Goal: Task Accomplishment & Management: Use online tool/utility

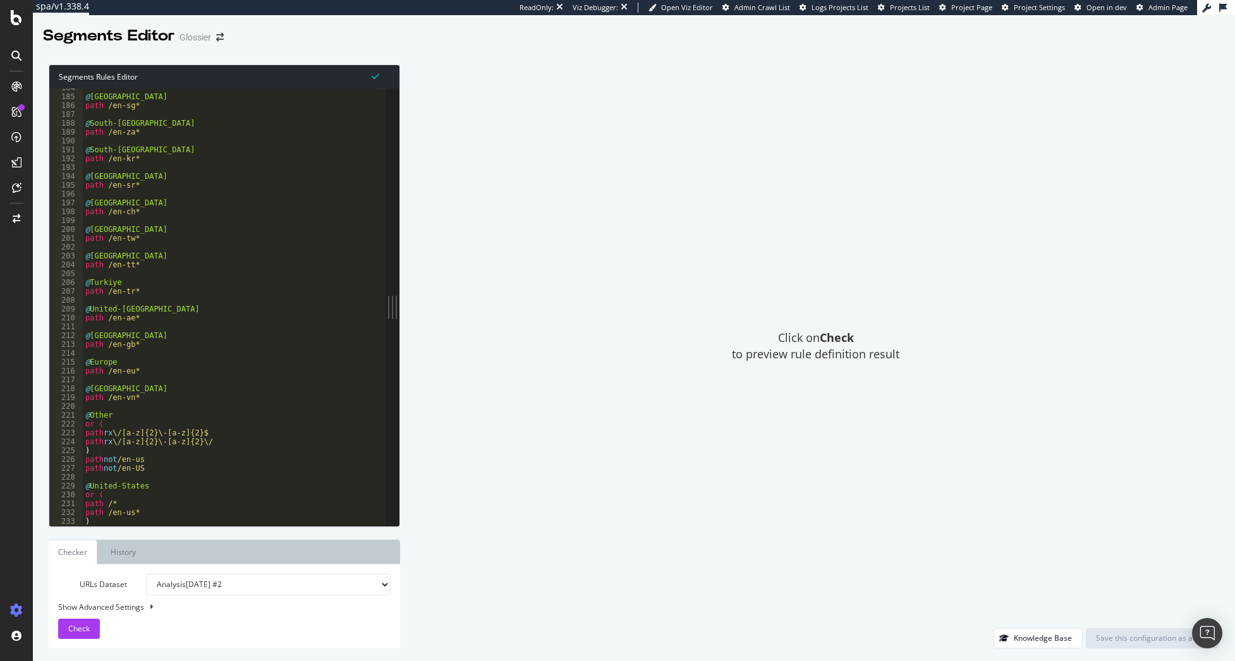
scroll to position [1625, 0]
click at [288, 360] on div "@ Singapore path /en-sg* @ South-Africa path /en-za* @ South-Korea path /en-kr*…" at bounding box center [229, 310] width 293 height 455
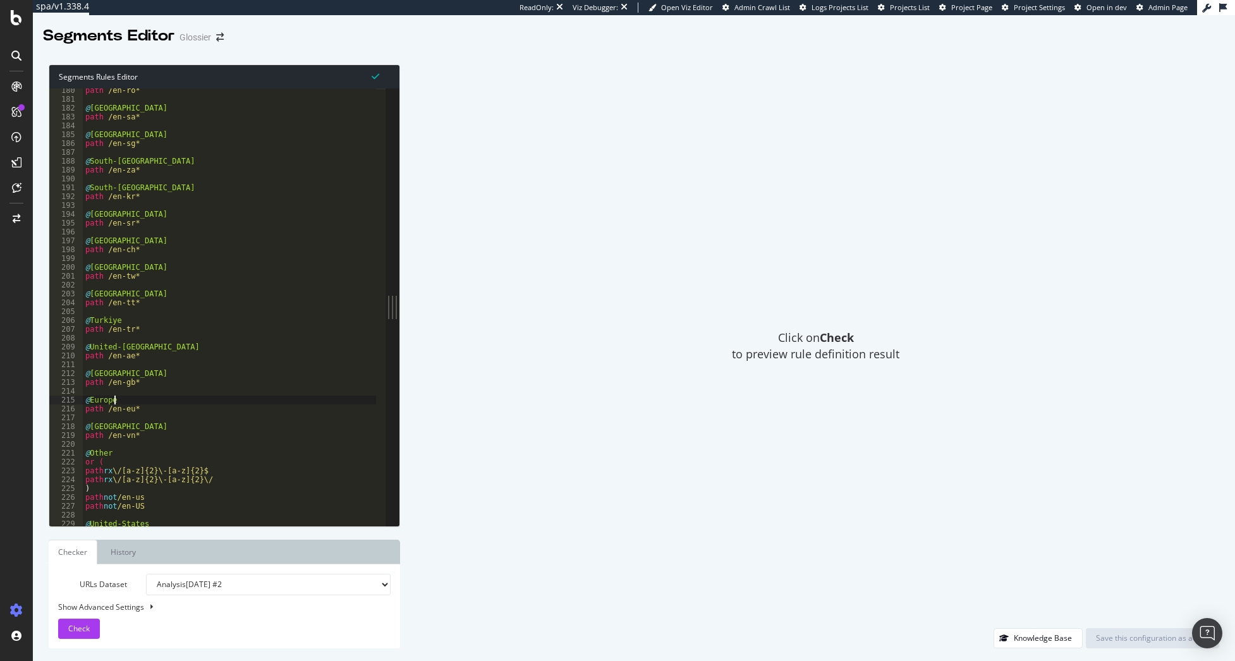
scroll to position [1587, 0]
drag, startPoint x: 155, startPoint y: 432, endPoint x: 78, endPoint y: 423, distance: 77.0
click at [78, 423] on div "@Europe 180 181 182 183 184 185 186 187 188 189 190 191 192 193 194 195 196 197…" at bounding box center [217, 308] width 336 height 438
click at [178, 428] on div "path /en-ro* @ Saudi-Arabia path /en-sa* @ Singapore path /en-sg* @ South-Afric…" at bounding box center [229, 308] width 293 height 438
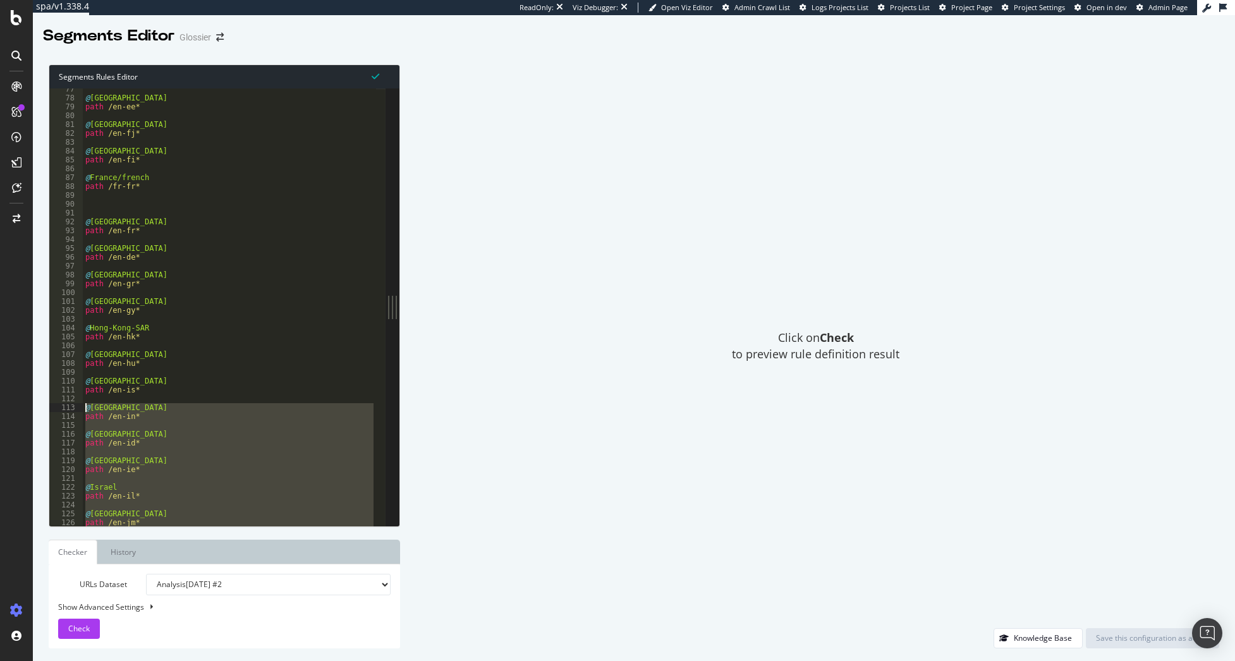
scroll to position [373, 0]
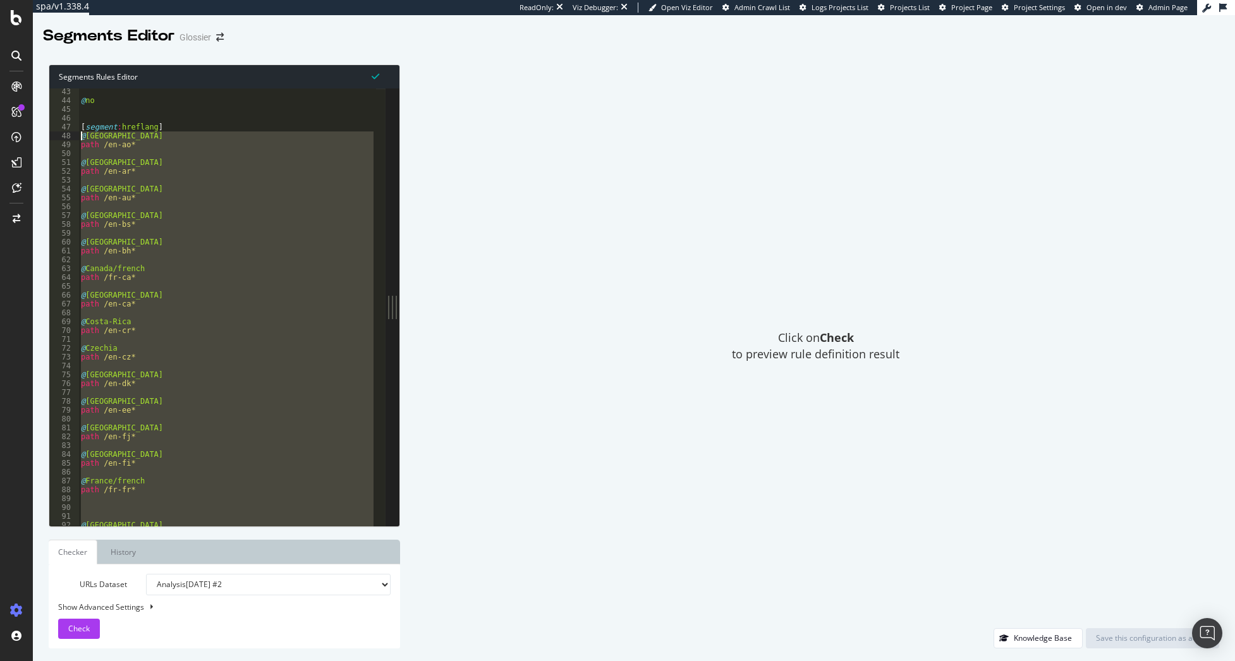
type textarea "@Angola path /en-ao*"
drag, startPoint x: 96, startPoint y: 519, endPoint x: 66, endPoint y: 135, distance: 385.0
click at [66, 135] on div "@Angola path /en-ao* 43 44 45 46 47 48 49 50 51 52 53 54 55 56 57 58 59 60 61 6…" at bounding box center [217, 308] width 336 height 438
click at [248, 206] on div "@ no [ segment : hreflang ] @ Angola path /en-ao* @ Argentina path /en-ar* @ Au…" at bounding box center [226, 308] width 297 height 438
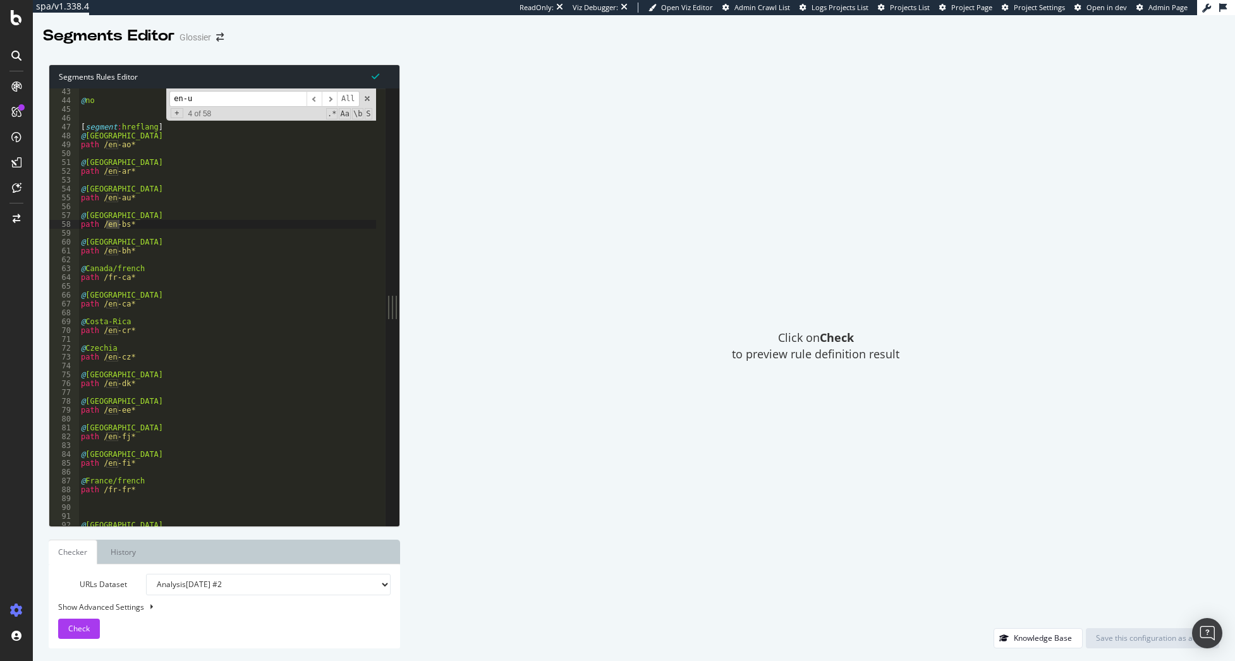
scroll to position [1625, 0]
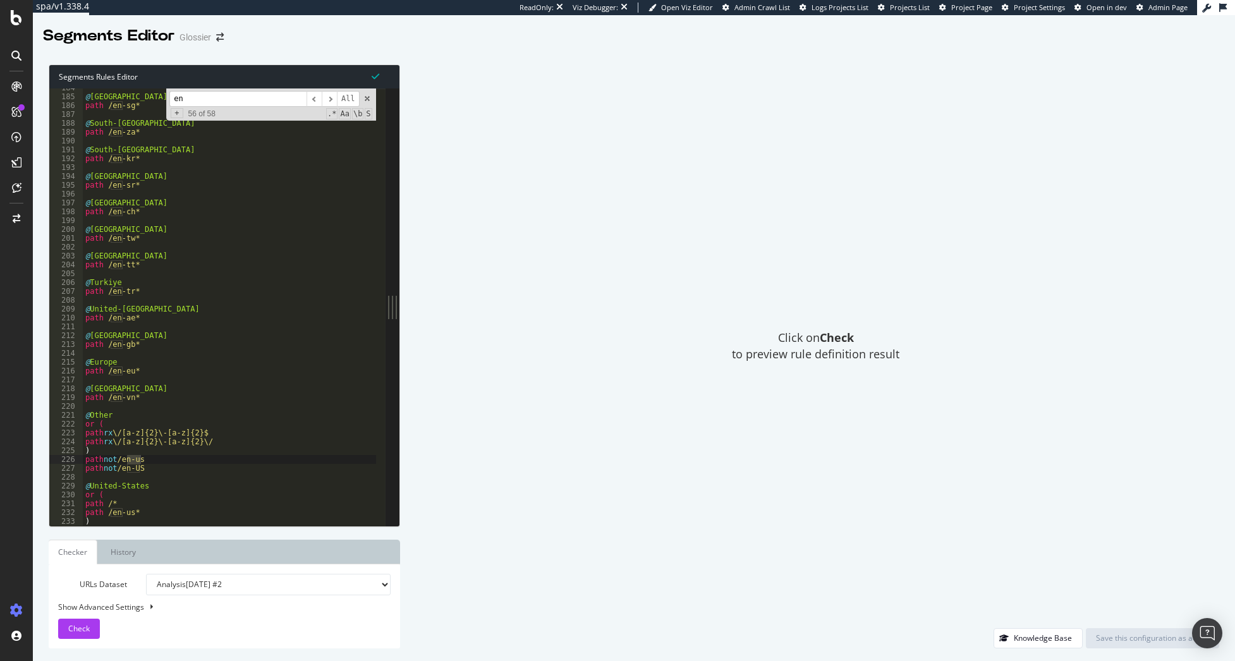
type input "e"
type input "u"
click at [370, 95] on span at bounding box center [367, 98] width 9 height 9
click at [151, 199] on div "@ Singapore path /en-sg* @ South-Africa path /en-za* @ South-Korea path /en-kr*…" at bounding box center [229, 310] width 293 height 455
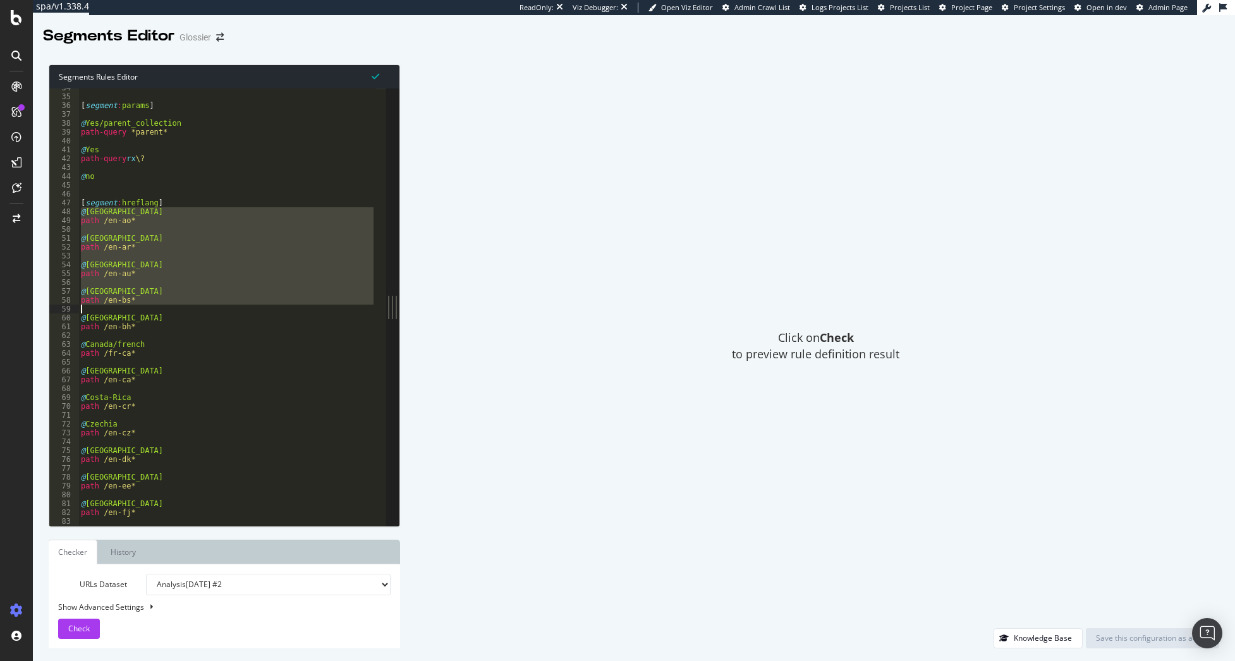
scroll to position [297, 0]
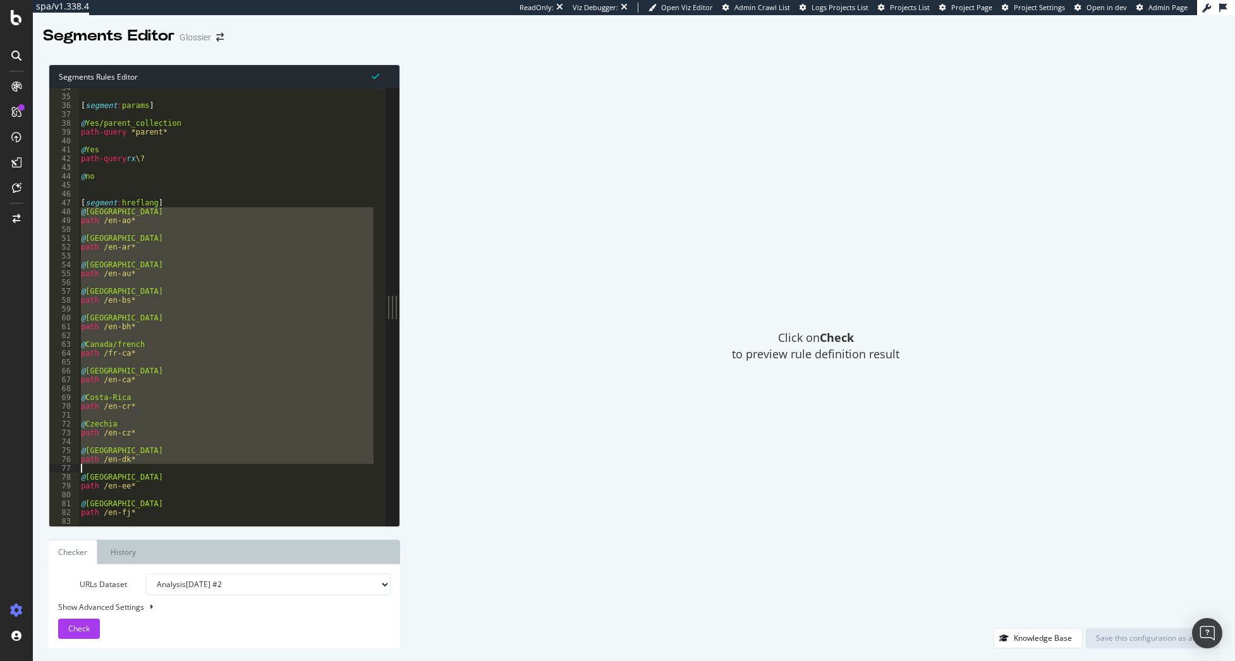
drag, startPoint x: 82, startPoint y: 288, endPoint x: 184, endPoint y: 472, distance: 210.6
click at [184, 472] on div "[ segment : params ] @ Yes/parent_collection path-query *parent* @ Yes path-que…" at bounding box center [227, 310] width 298 height 455
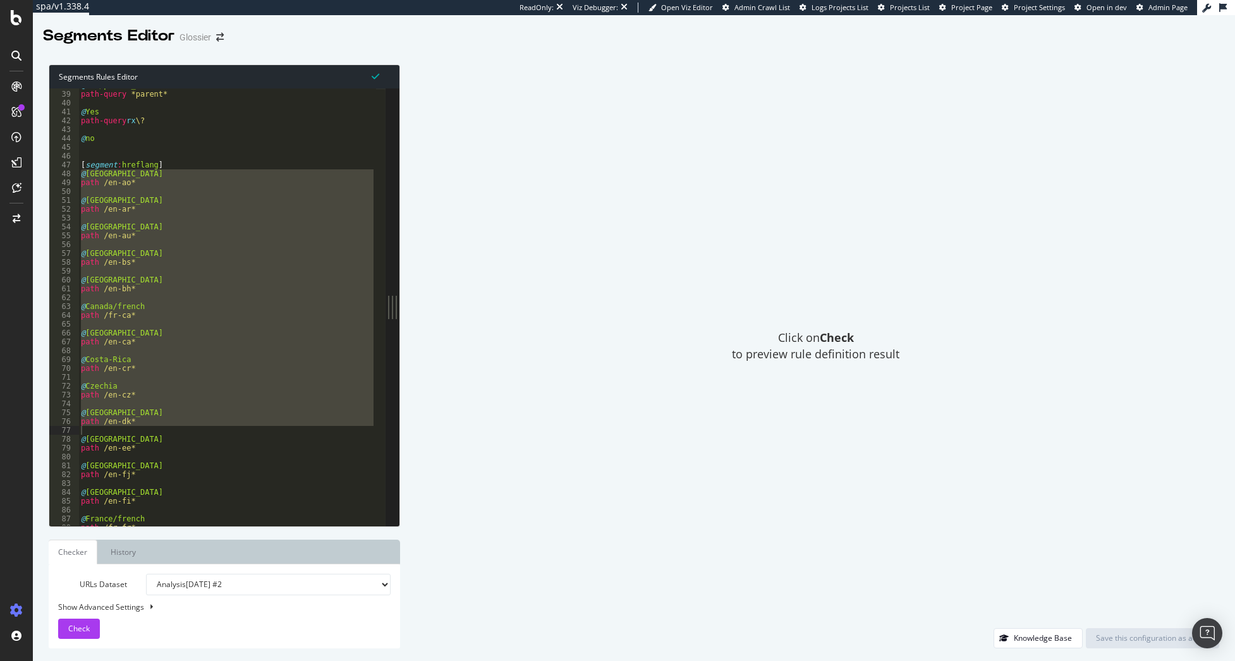
scroll to position [373, 0]
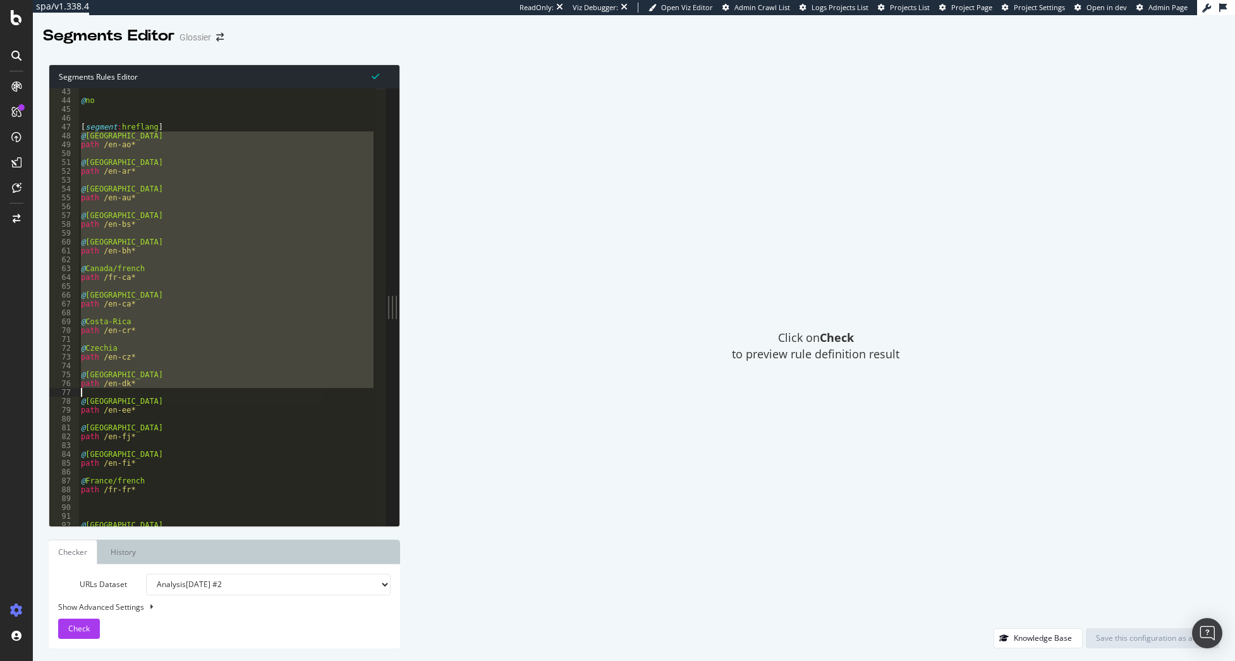
click at [236, 334] on div "@ no [ segment : hreflang ] @ Angola path /en-ao* @ Argentina path /en-ar* @ Au…" at bounding box center [226, 308] width 297 height 438
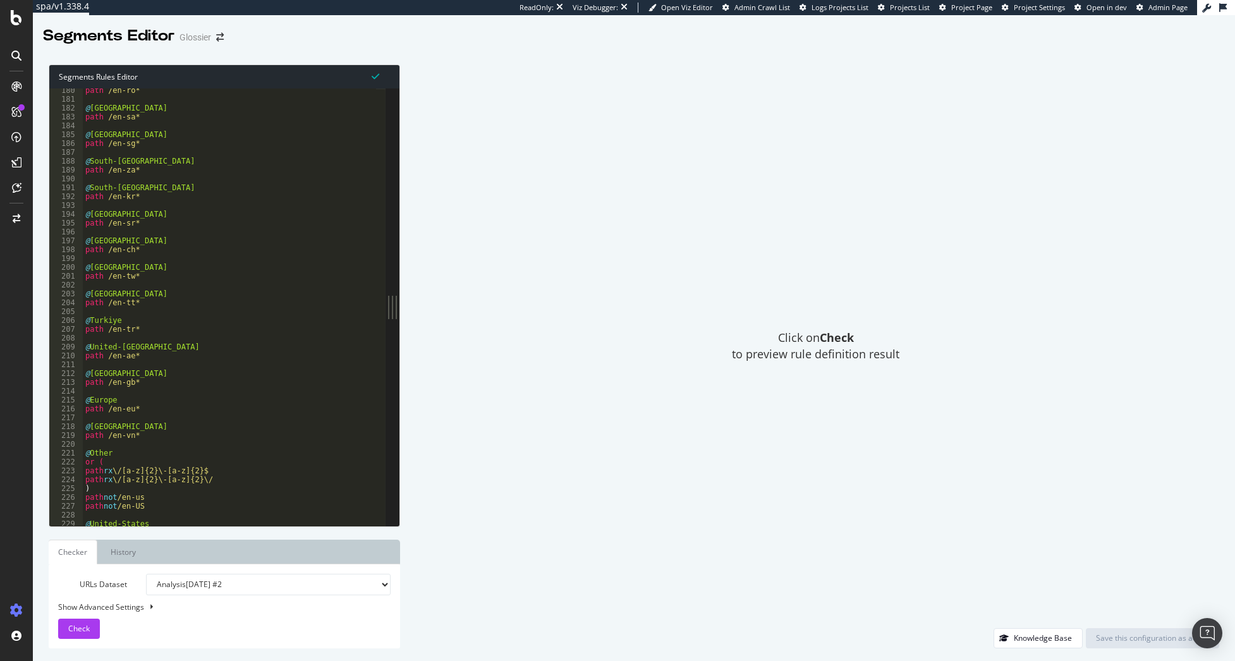
scroll to position [1625, 0]
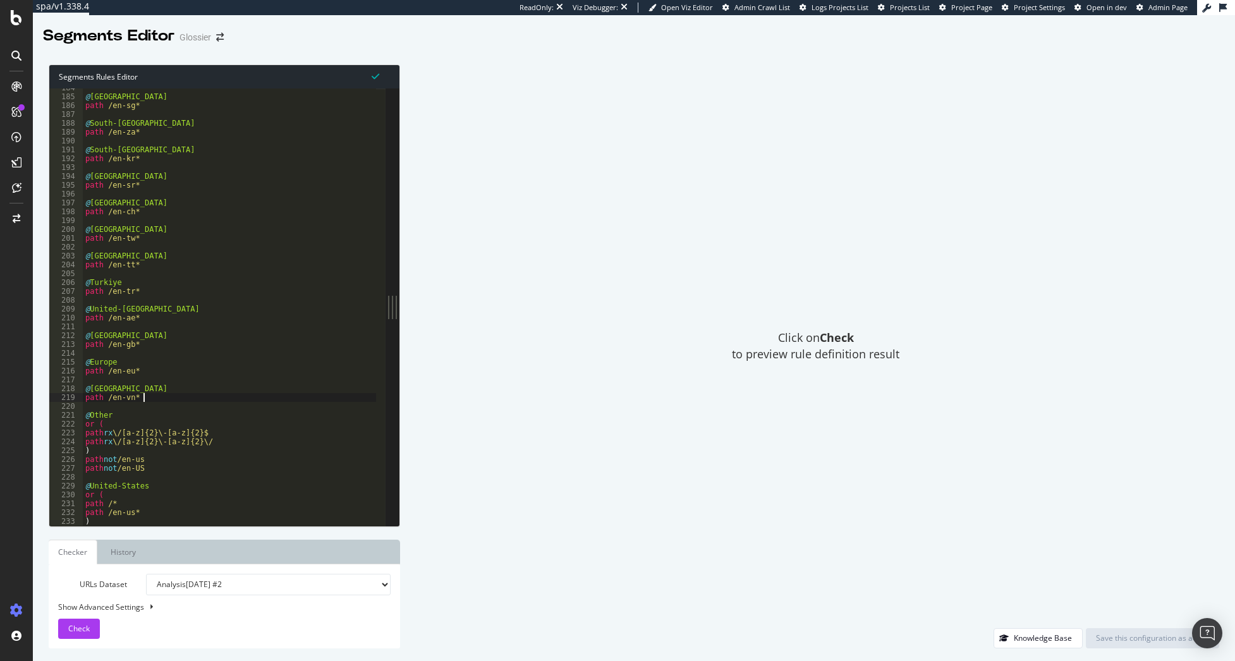
click at [166, 398] on div "@ Singapore path /en-sg* @ South-Africa path /en-za* @ South-Korea path /en-kr*…" at bounding box center [229, 310] width 293 height 455
type textarea "path /en-vn*"
paste textarea "path /en-zm*"
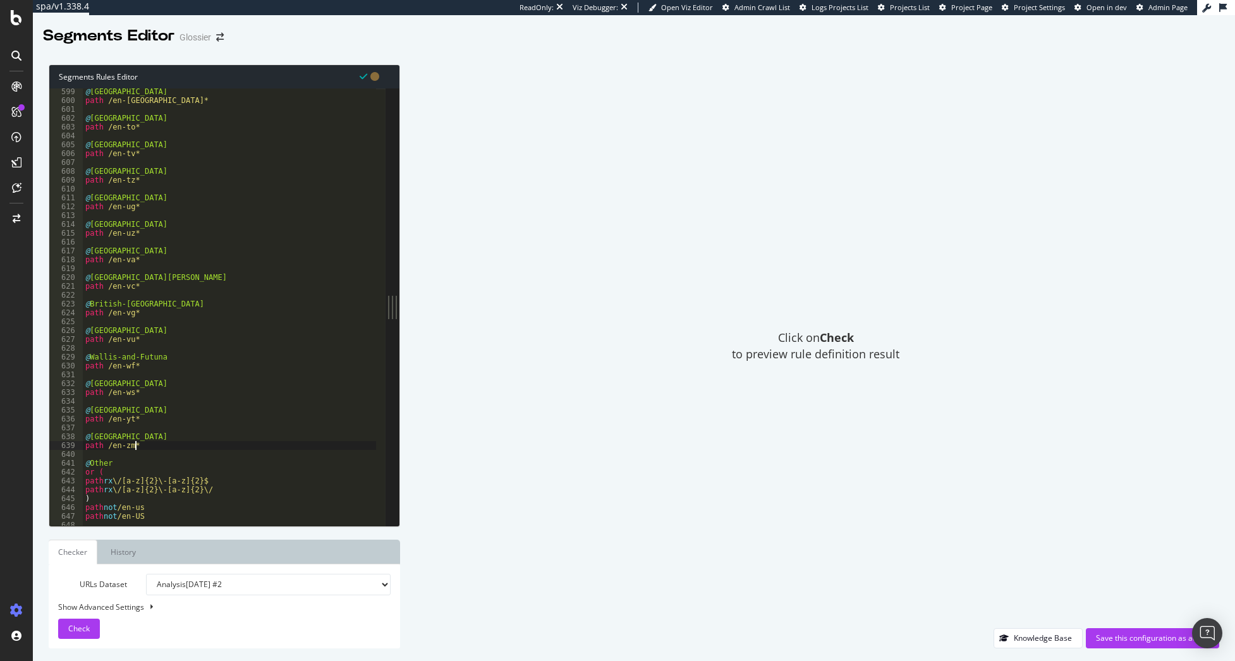
scroll to position [5343, 0]
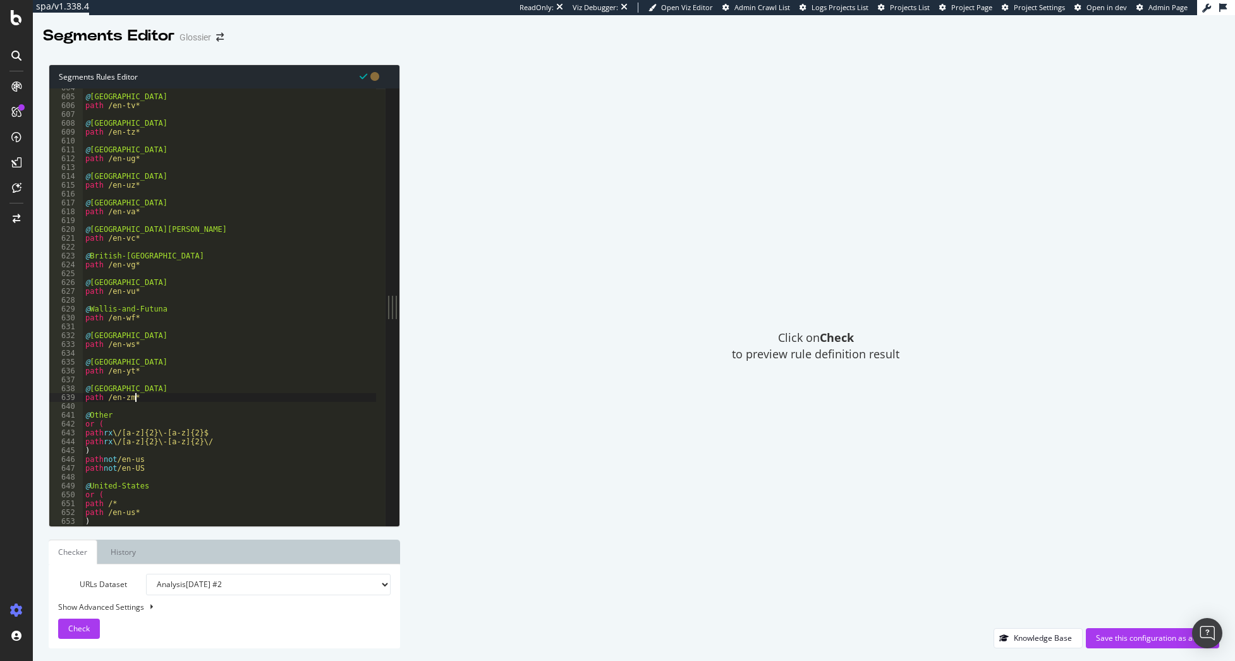
drag, startPoint x: 238, startPoint y: 631, endPoint x: 220, endPoint y: 633, distance: 17.8
click at [238, 631] on div "URLs Dataset Analysis 2025 Oct. 7th #2 Analysis 2025 Sep. 30th Analysis 2025 Se…" at bounding box center [224, 606] width 333 height 65
click at [85, 635] on div "Check" at bounding box center [78, 629] width 21 height 19
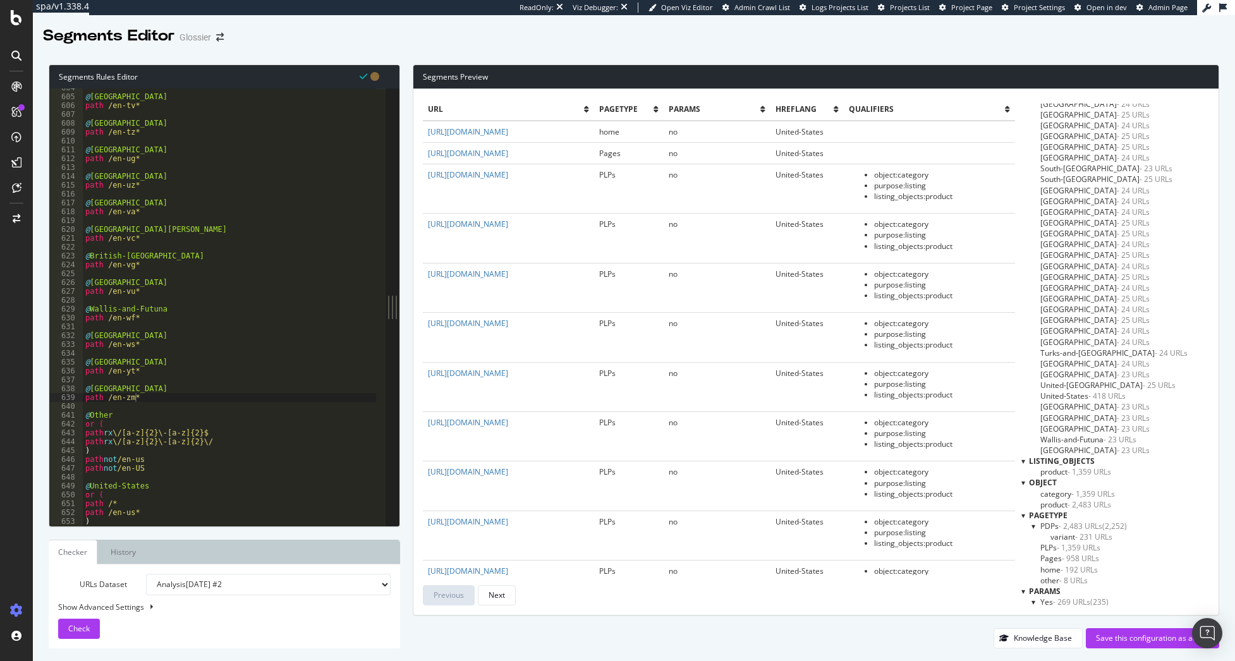
scroll to position [1763, 0]
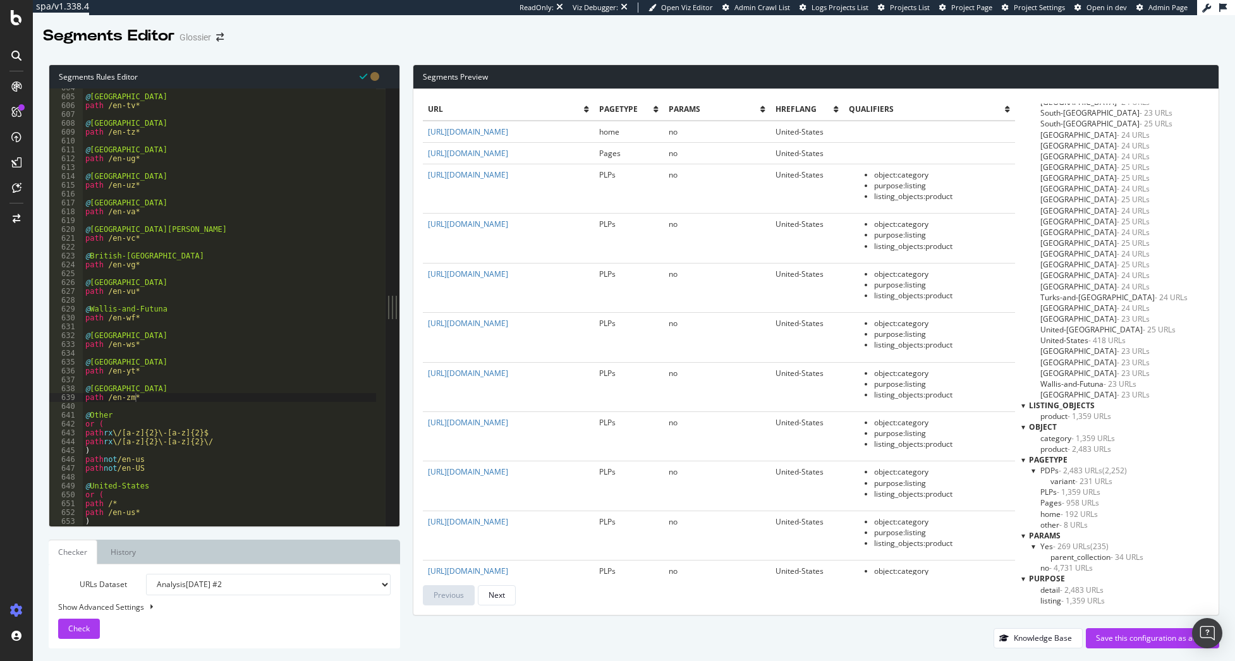
click at [1079, 524] on span "- 8 URLs" at bounding box center [1074, 525] width 28 height 11
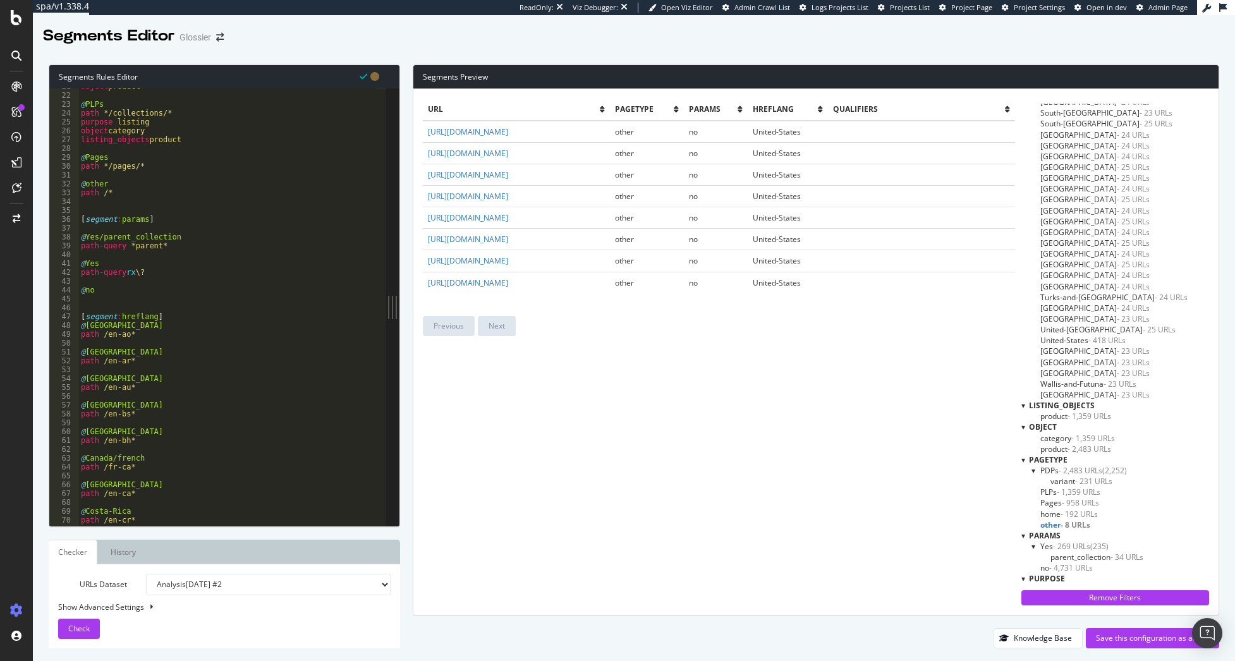
scroll to position [0, 0]
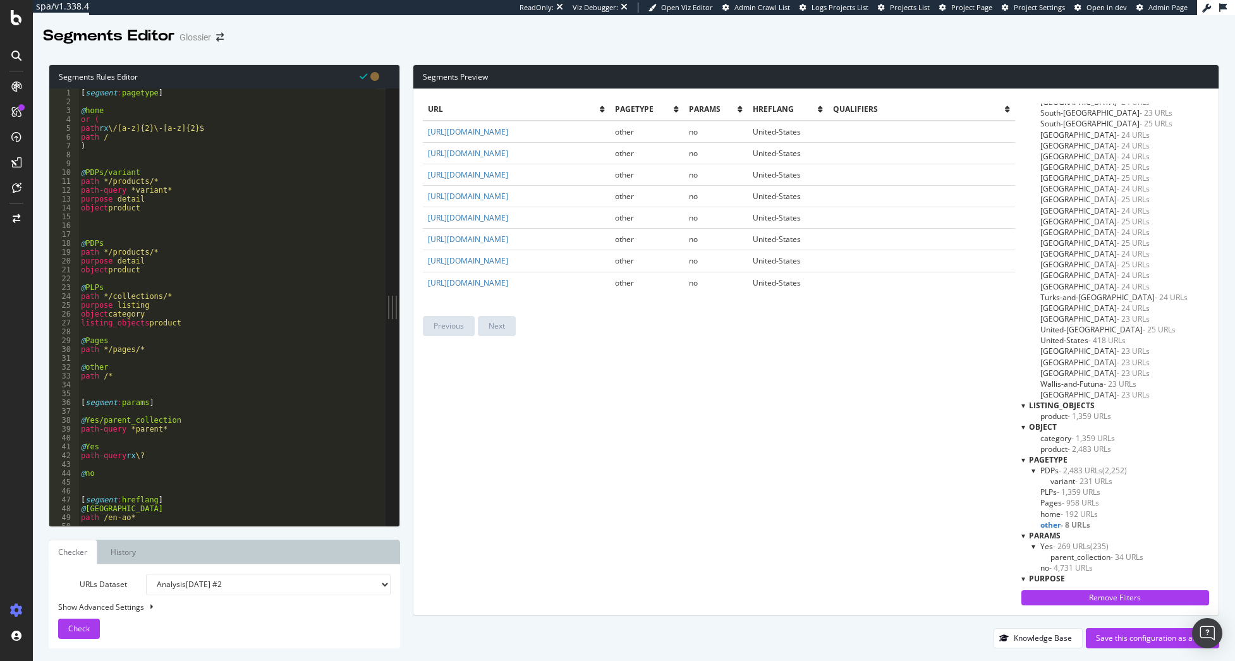
type textarea "listing_objects product"
click at [219, 322] on div "[ segment : pagetype ] @ home or ( path rx \/[a-z]{2}\-[a-z]{2}$ path / ) @ PDP…" at bounding box center [227, 316] width 298 height 455
type textarea "@Boilerplate"
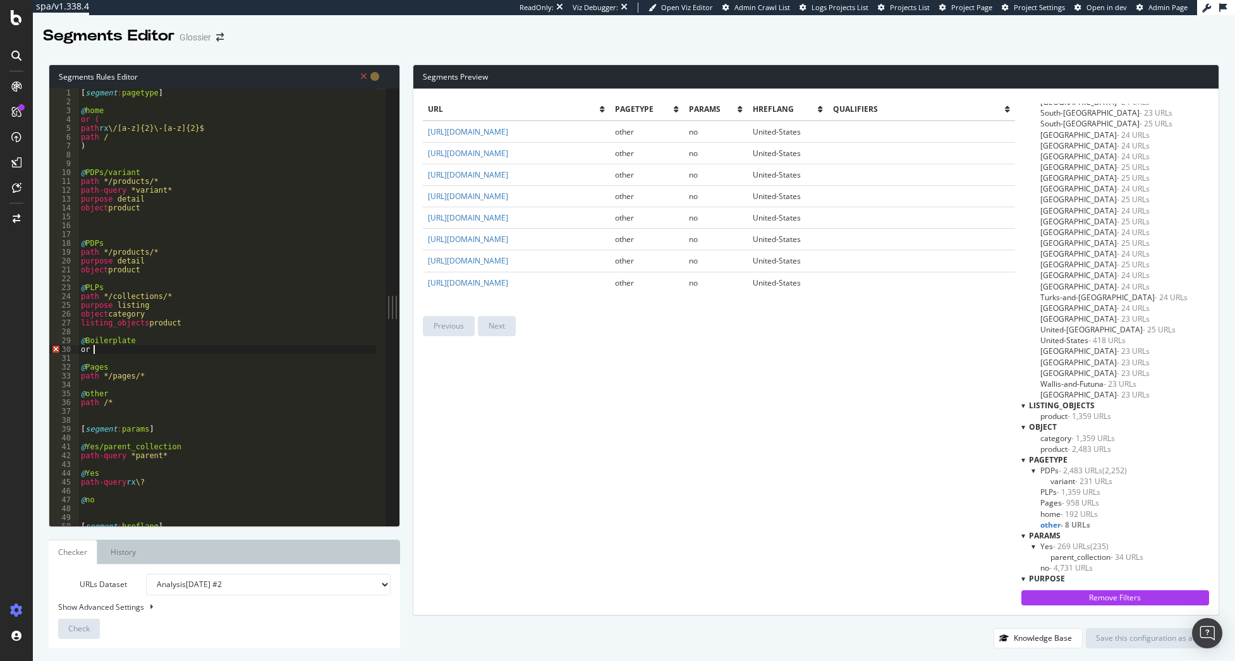
type textarea "or ("
type textarea "path */help*"
type textarea "path */careers*"
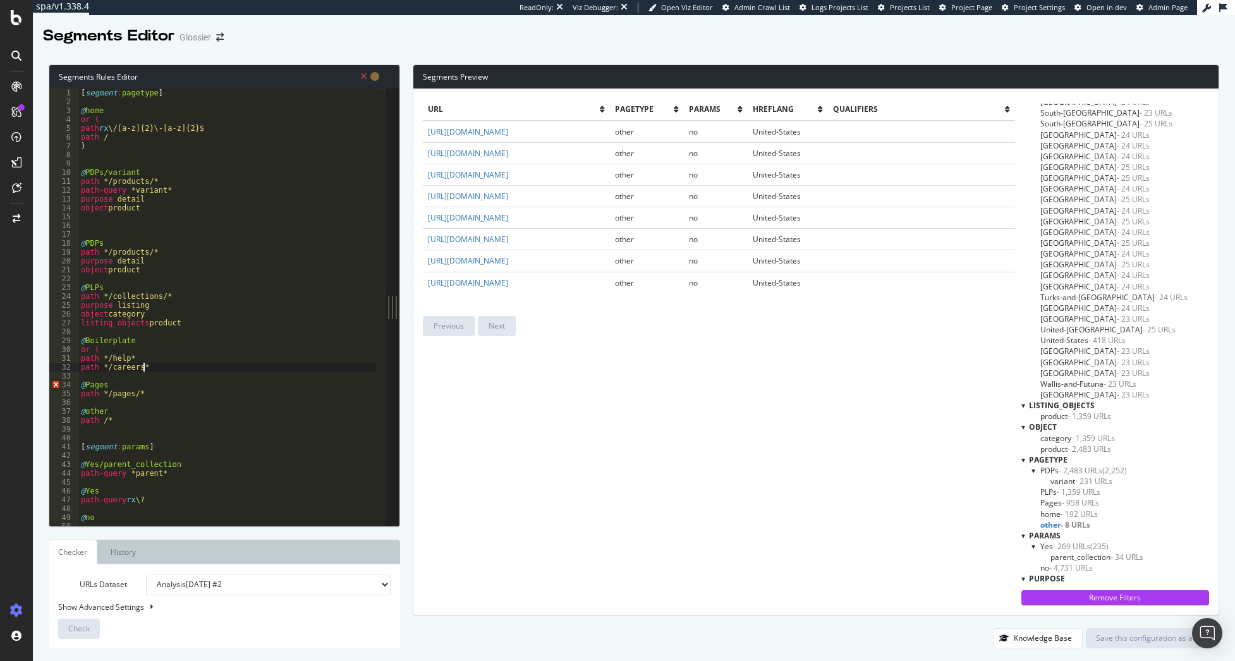
scroll to position [0, 0]
type textarea "path */about*"
type textarea "path */privacy-policy*"
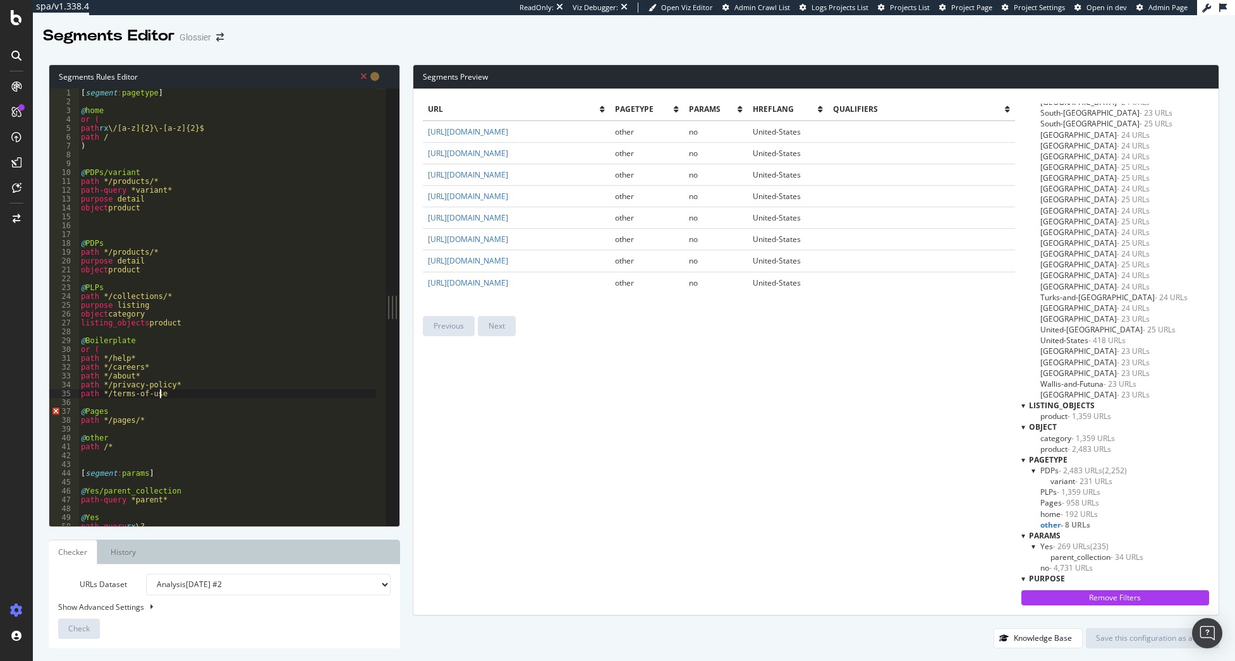
type textarea "path */terms-of-use*"
type textarea "path */website-accessibility*"
type textarea "path */supply-chain*"
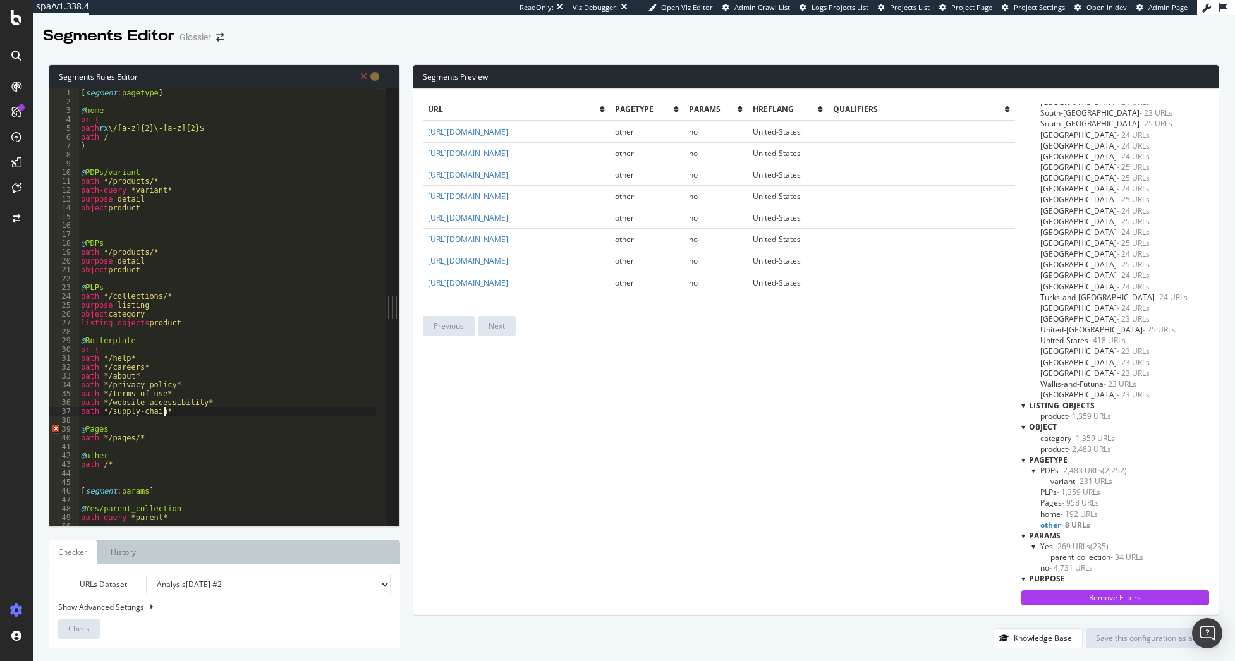
scroll to position [0, 0]
click at [254, 338] on div "[ segment : pagetype ] @ home or ( path rx \/[a-z]{2}\-[a-z]{2}$ path / ) @ PDP…" at bounding box center [227, 316] width 298 height 455
type textarea "@Boilerplate"
click at [178, 420] on div "[ segment : pagetype ] @ home or ( path rx \/[a-z]{2}\-[a-z]{2}$ path / ) @ PDP…" at bounding box center [227, 316] width 298 height 455
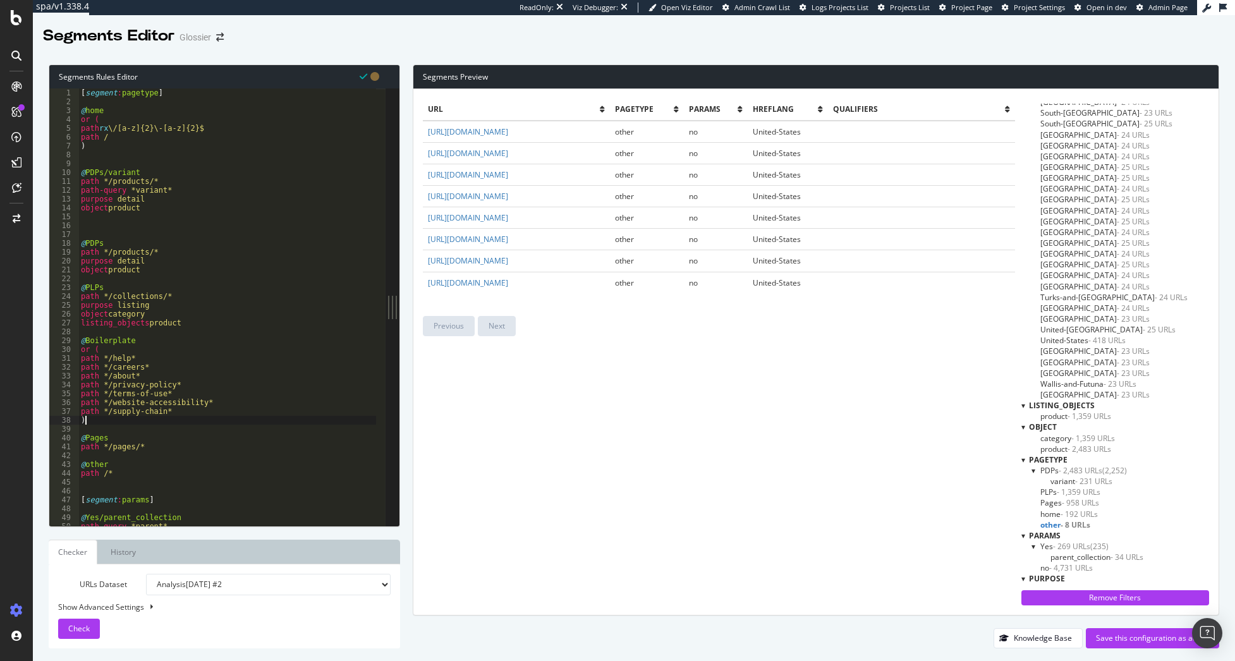
click at [236, 320] on div "[ segment : pagetype ] @ home or ( path rx \/[a-z]{2}\-[a-z]{2}$ path / ) @ PDP…" at bounding box center [227, 316] width 298 height 455
type textarea "listing_objects product"
type textarea "@Account"
type textarea "path */account*"
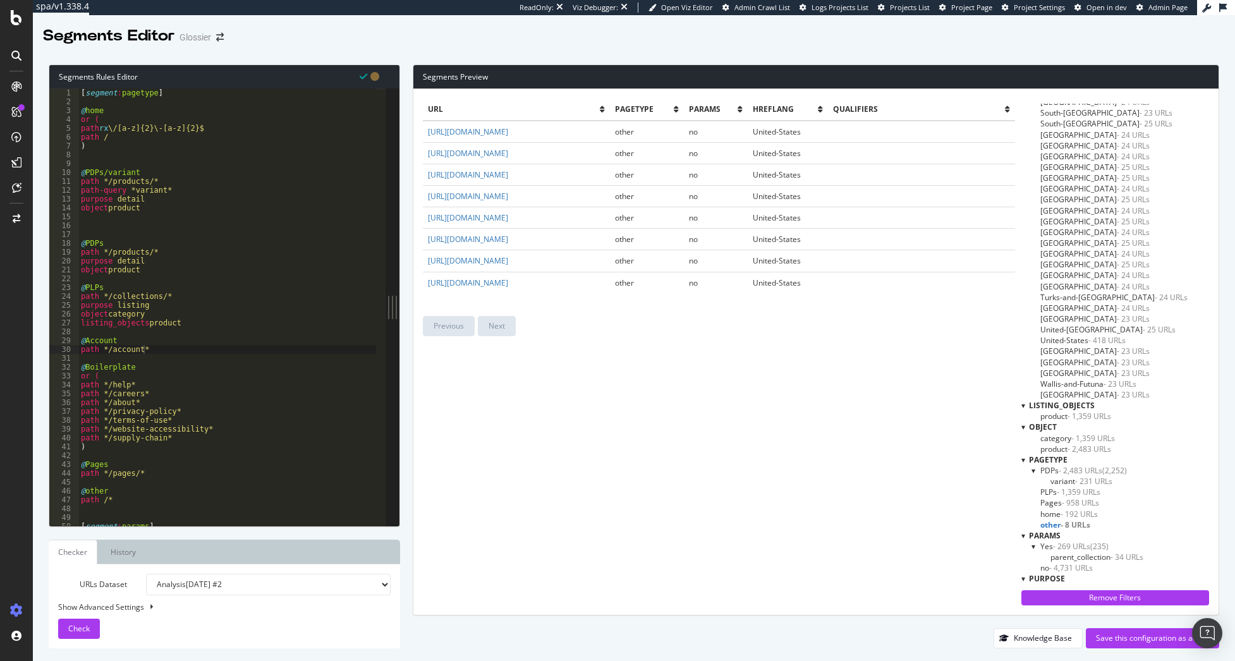
drag, startPoint x: 1093, startPoint y: 503, endPoint x: 1012, endPoint y: 455, distance: 93.3
click at [1092, 503] on span "- 958 URLs" at bounding box center [1080, 503] width 37 height 11
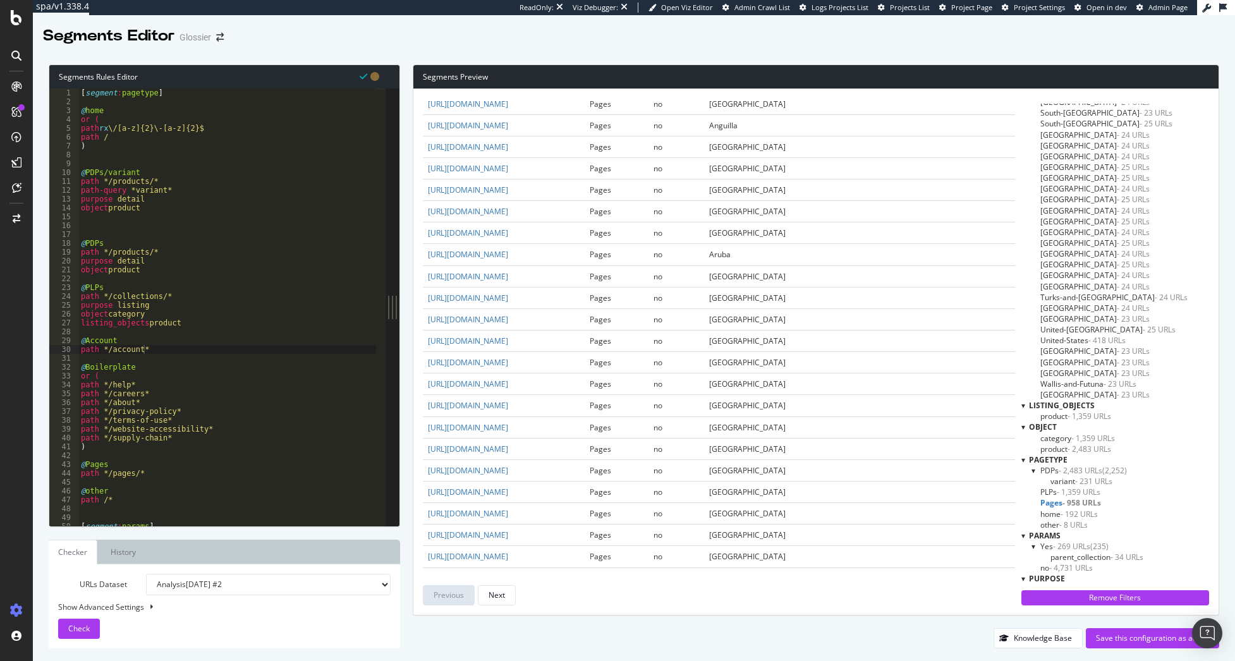
scroll to position [0, 0]
click at [149, 334] on div "[ segment : pagetype ] @ home or ( path rx \/[a-z]{2}\-[a-z]{2}$ path / ) @ PDP…" at bounding box center [227, 316] width 298 height 455
click at [148, 337] on div "[ segment : pagetype ] @ home or ( path rx \/[a-z]{2}\-[a-z]{2}$ path / ) @ PDP…" at bounding box center [227, 316] width 298 height 455
type textarea "@Account"
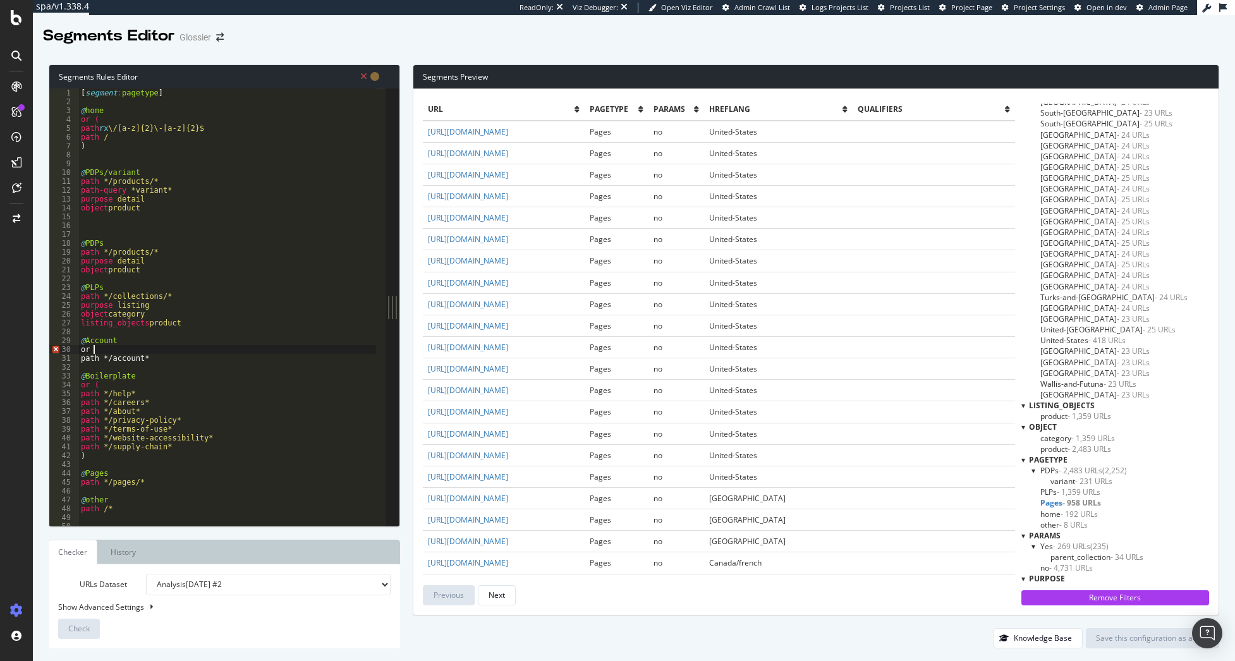
type textarea "or ("
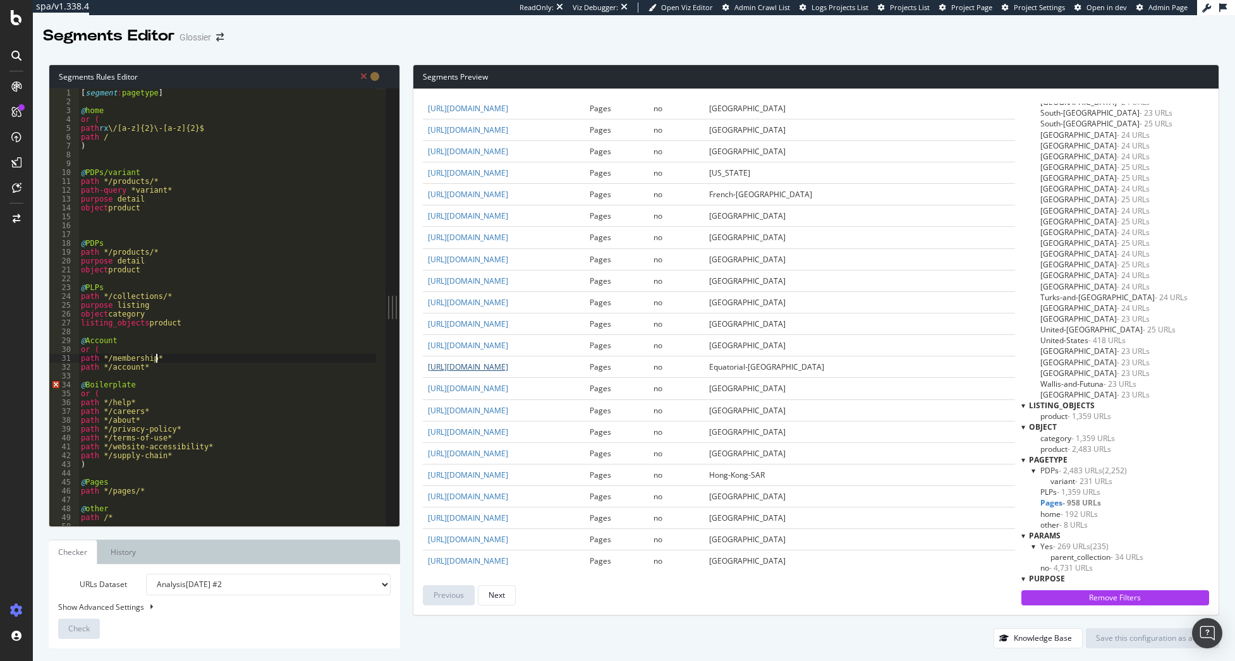
scroll to position [1716, 0]
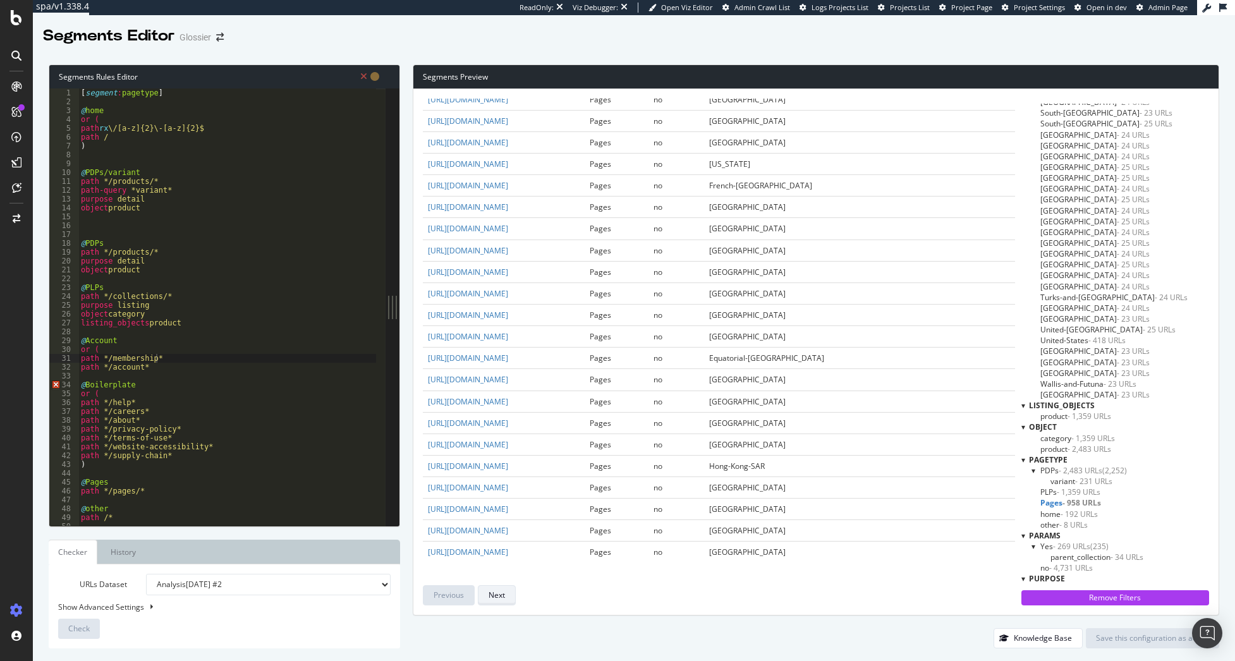
click at [512, 595] on button "Next" at bounding box center [497, 595] width 38 height 20
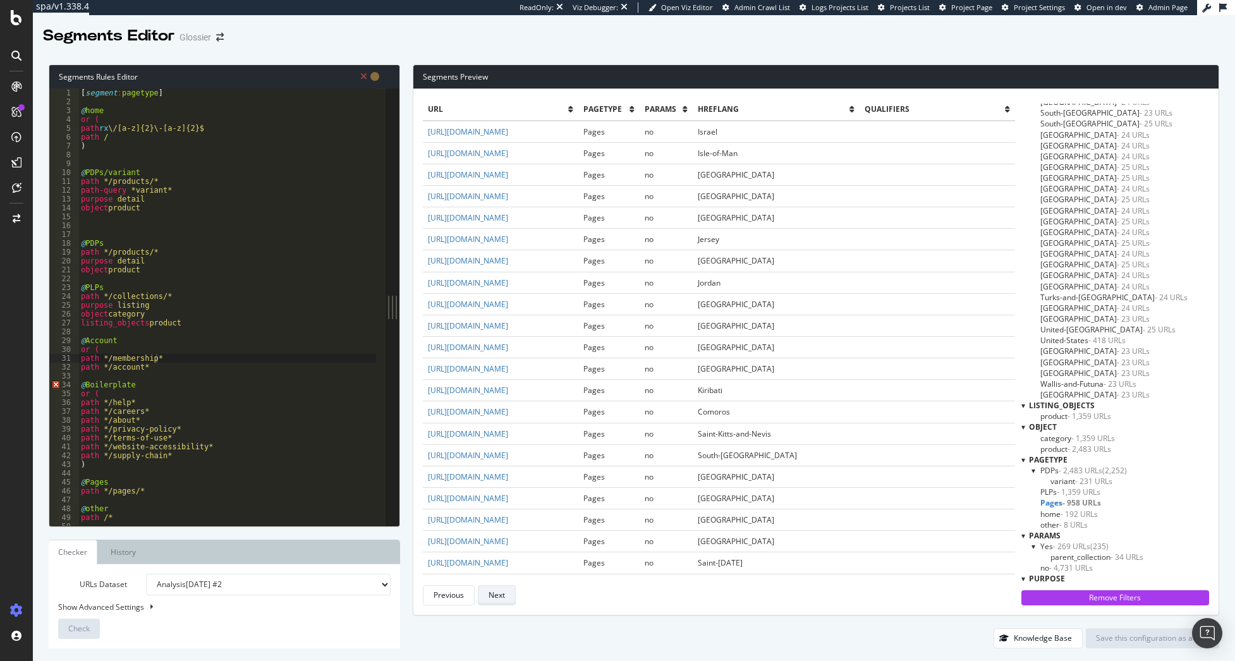
click at [510, 594] on button "Next" at bounding box center [497, 595] width 38 height 20
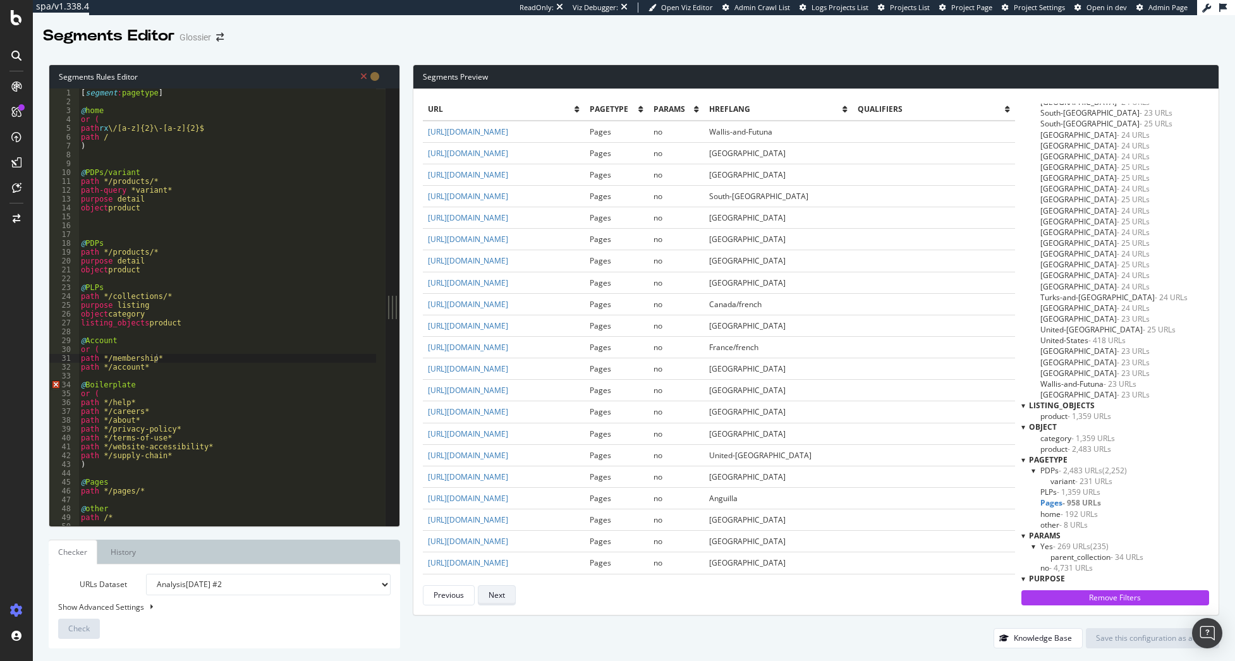
click at [510, 594] on button "Next" at bounding box center [497, 595] width 38 height 20
type textarea "path */supply-chain*"
click at [185, 458] on div "[ segment : pagetype ] @ home or ( path rx \/[a-z]{2}\-[a-z]{2}$ path / ) @ PDP…" at bounding box center [227, 316] width 298 height 455
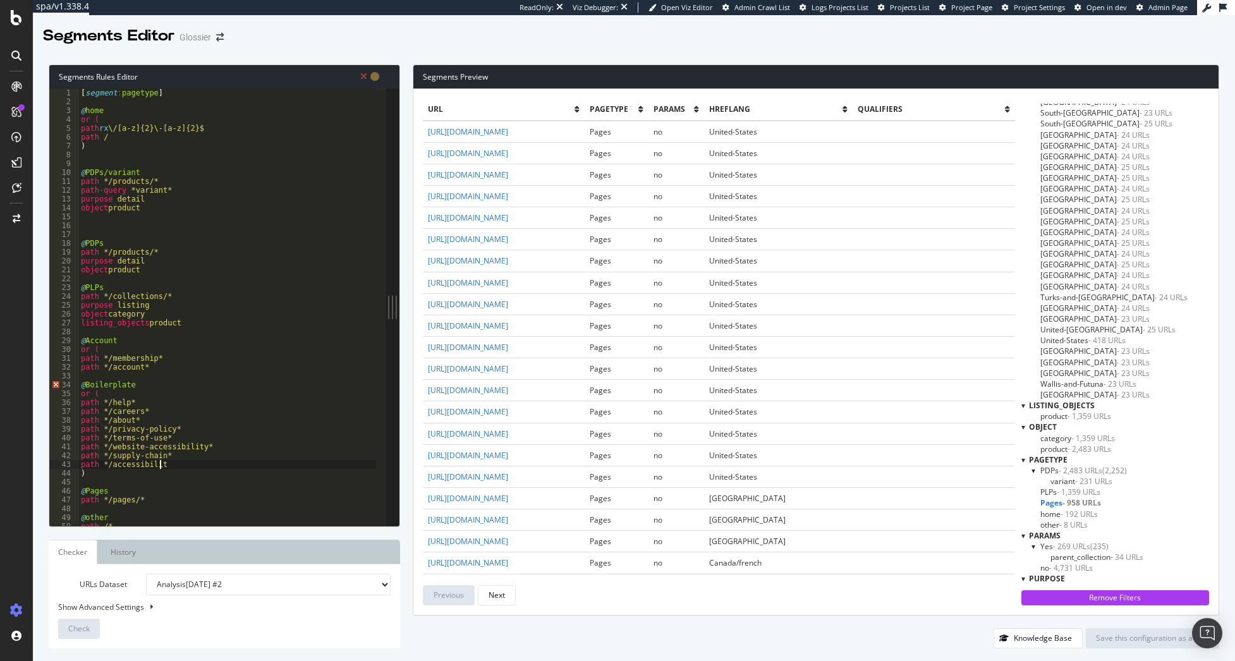
scroll to position [0, 6]
click at [498, 603] on div "Next" at bounding box center [497, 596] width 16 height 18
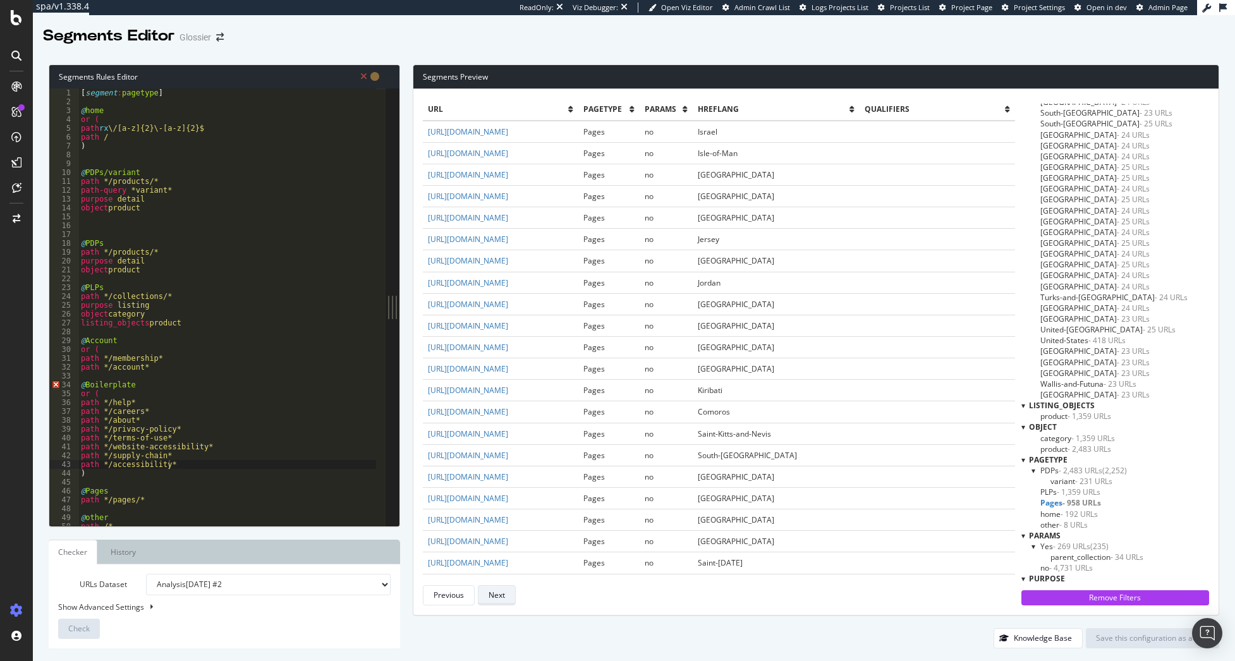
click at [498, 603] on div "Next" at bounding box center [497, 596] width 16 height 18
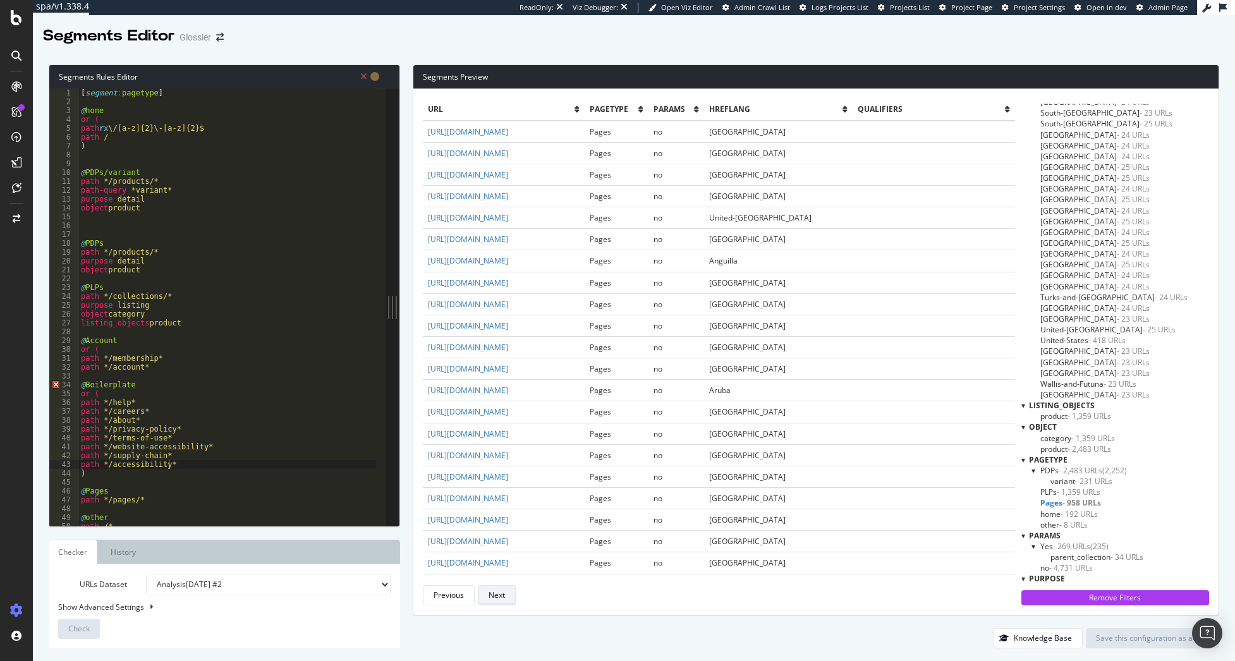
click at [498, 603] on div "Next" at bounding box center [497, 596] width 16 height 18
click at [197, 457] on div "[ segment : pagetype ] @ home or ( path rx \/[a-z]{2}\-[a-z]{2}$ path / ) @ PDP…" at bounding box center [227, 316] width 298 height 455
click at [199, 464] on div "[ segment : pagetype ] @ home or ( path rx \/[a-z]{2}\-[a-z]{2}$ path / ) @ PDP…" at bounding box center [227, 316] width 298 height 455
type textarea "path */accessibility*"
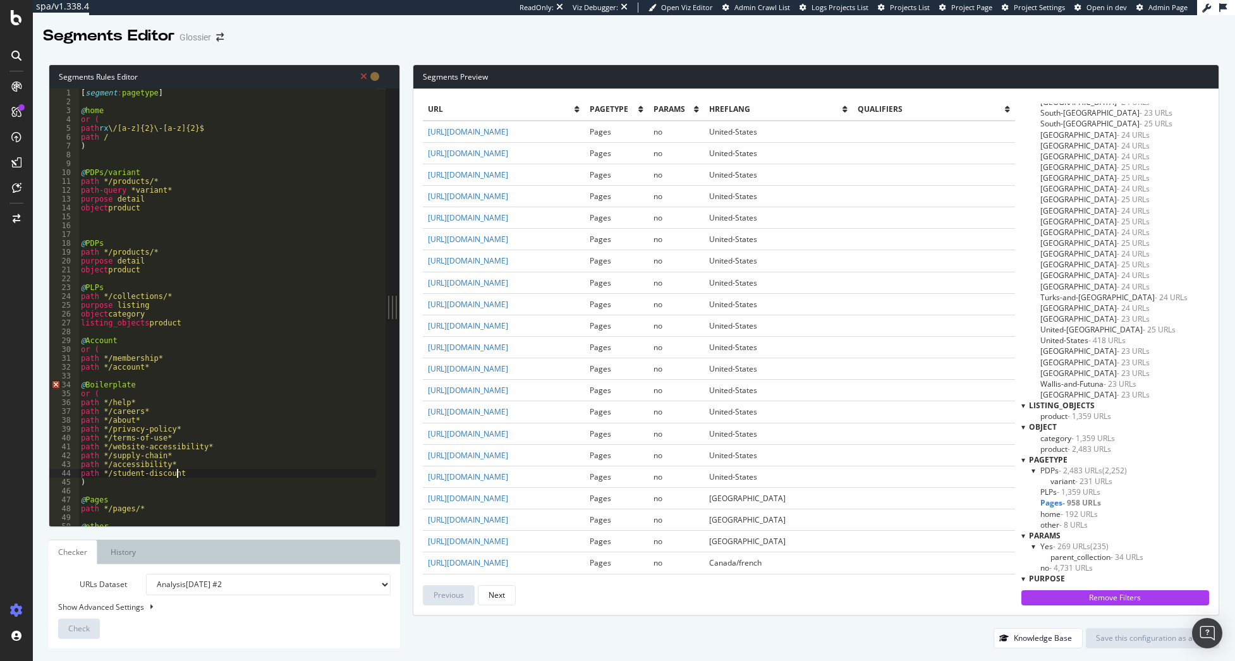
scroll to position [0, 8]
click at [181, 371] on div "[ segment : pagetype ] @ home or ( path rx \/[a-z]{2}\-[a-z]{2}$ path / ) @ PDP…" at bounding box center [227, 316] width 298 height 455
type textarea "path */account*"
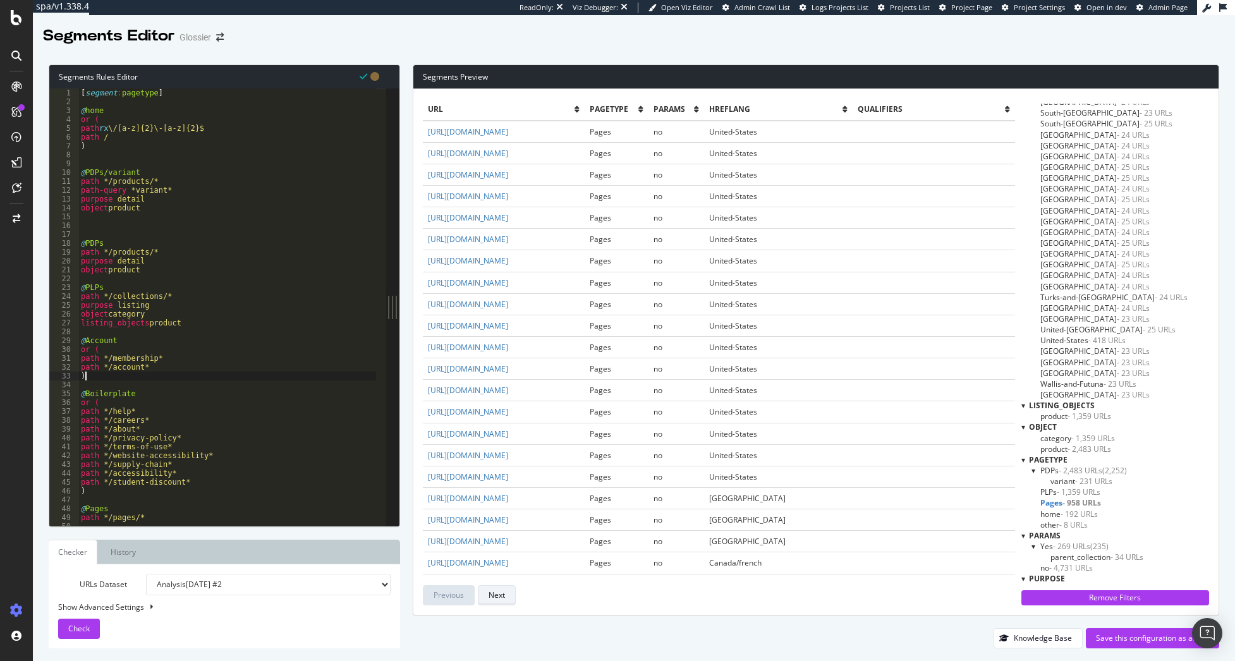
type textarea ")"
click at [496, 597] on div "Next" at bounding box center [497, 595] width 16 height 11
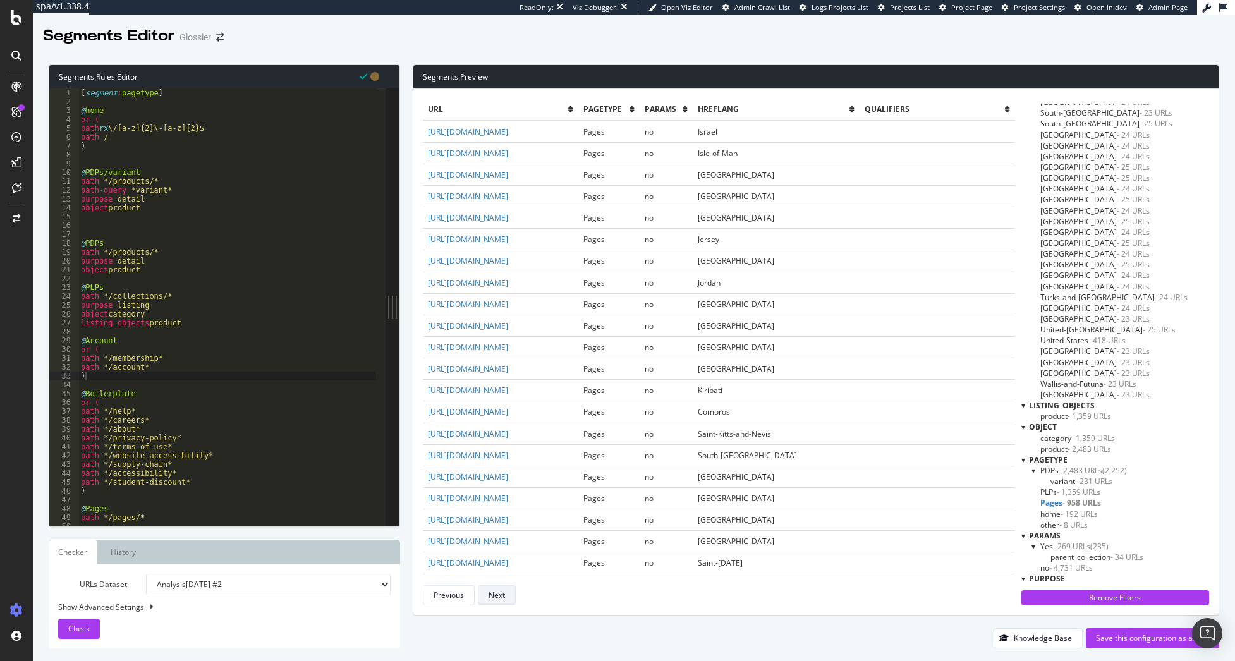
click at [496, 597] on div "Next" at bounding box center [497, 595] width 16 height 11
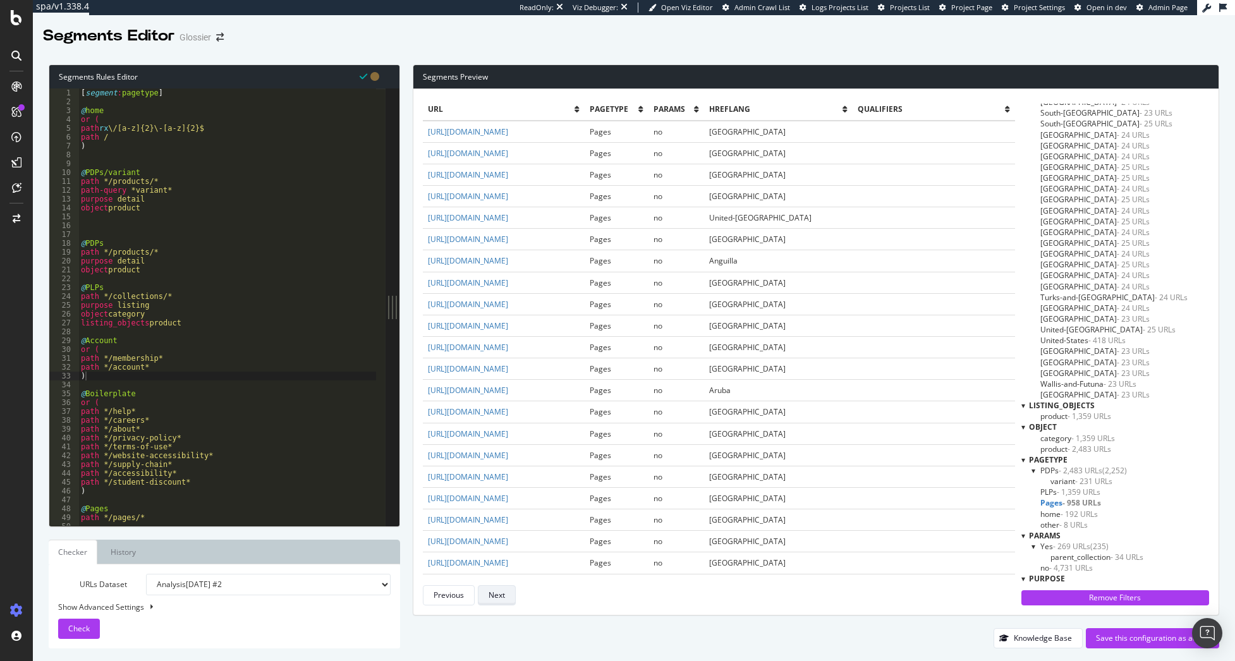
click at [496, 597] on div "Next" at bounding box center [497, 595] width 16 height 11
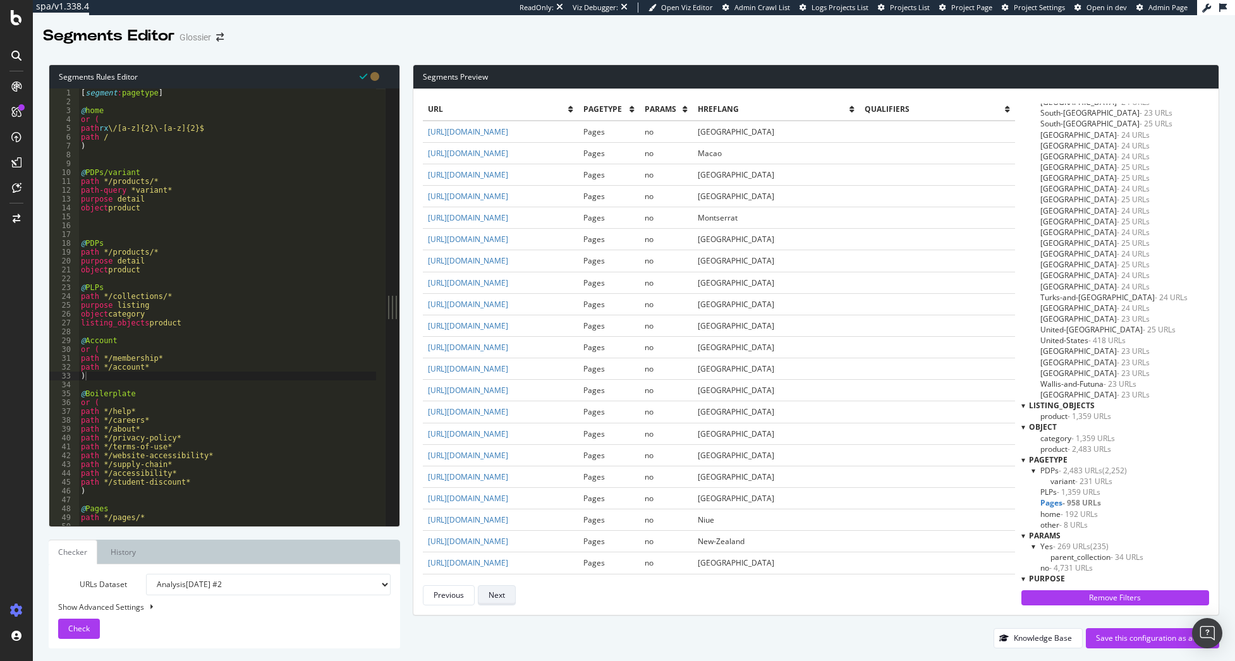
click at [496, 597] on div "Next" at bounding box center [497, 595] width 16 height 11
click at [180, 374] on div "[ segment : pagetype ] @ home or ( path rx \/[a-z]{2}\-[a-z]{2}$ path / ) @ PDP…" at bounding box center [227, 316] width 298 height 455
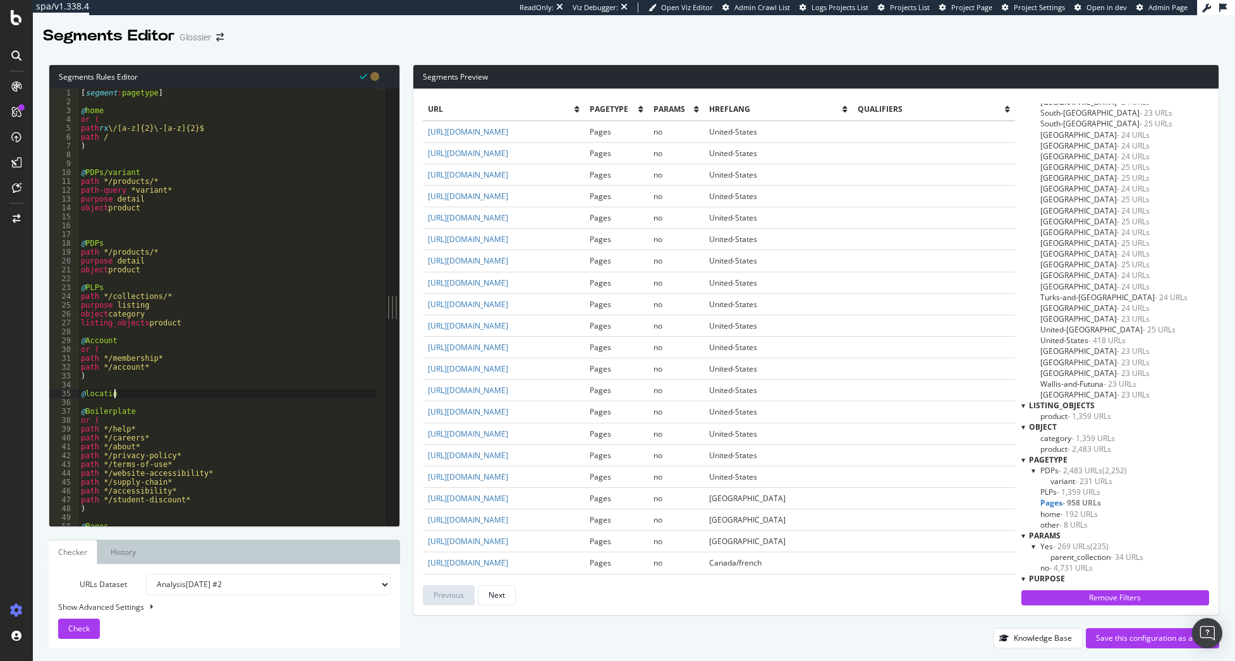
scroll to position [0, 3]
type textarea "@locations"
click at [78, 620] on div "Check" at bounding box center [78, 629] width 21 height 19
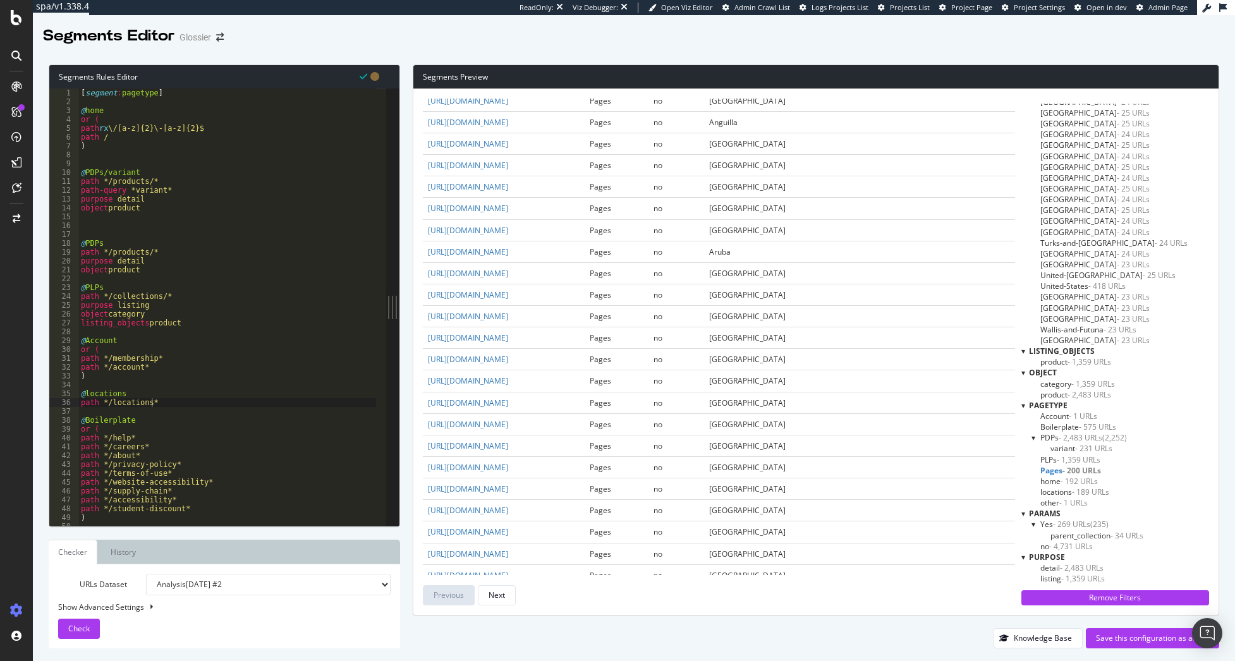
scroll to position [0, 4]
click at [241, 306] on div "[ segment : pagetype ] @ home or ( path rx \/[a-z]{2}\-[a-z]{2}$ path / ) @ PDP…" at bounding box center [227, 316] width 298 height 455
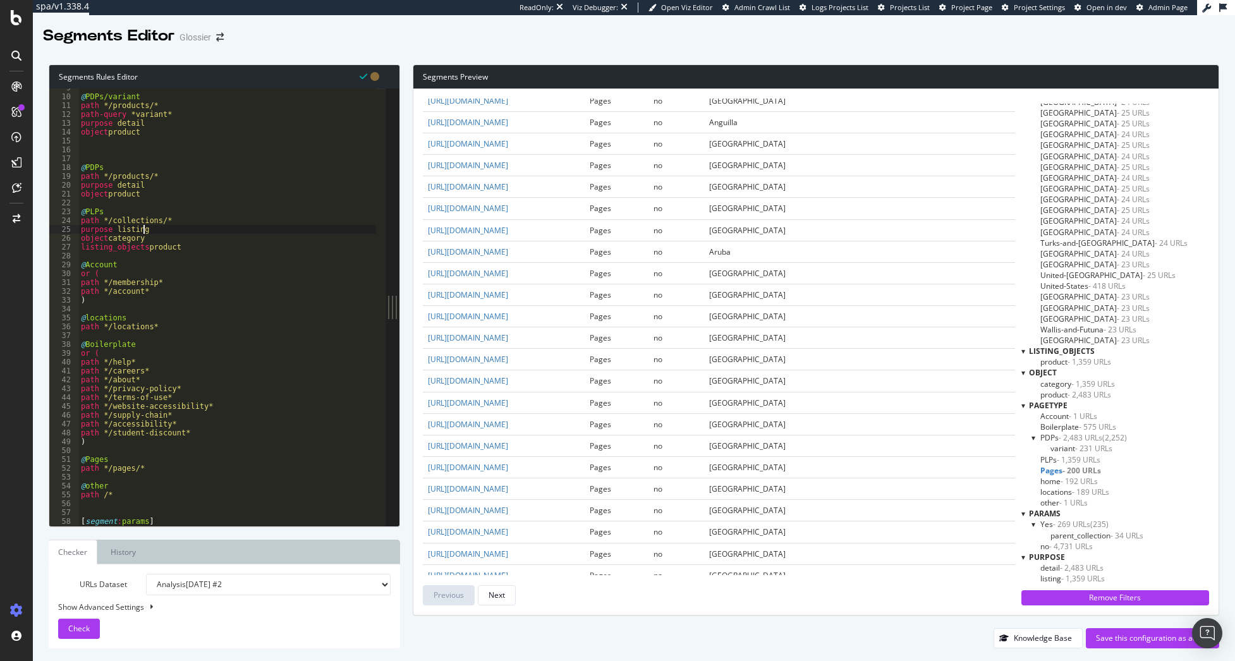
drag, startPoint x: 209, startPoint y: 435, endPoint x: 214, endPoint y: 427, distance: 9.1
click at [210, 432] on div "@ PDPs/variant path */products/* path-query *variant* purpose detail object pro…" at bounding box center [227, 310] width 298 height 455
type textarea "path */student-discount*"
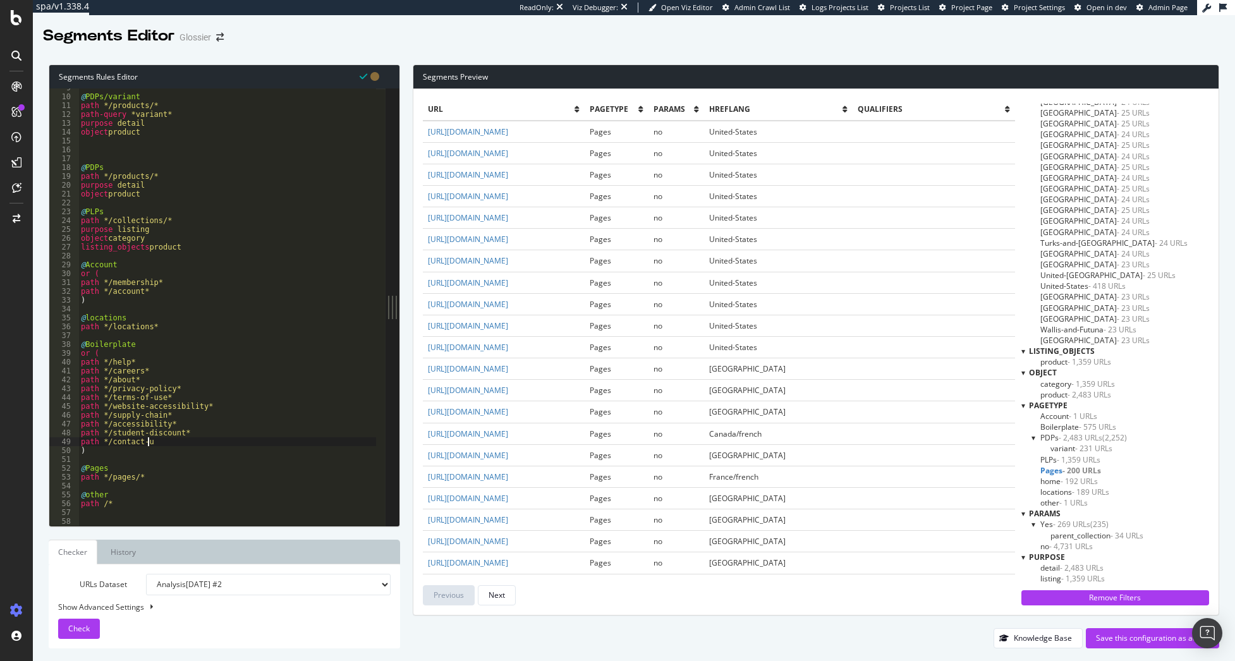
scroll to position [0, 5]
type textarea "path */contact-us*"
click at [190, 288] on div "@ PDPs/variant path */products/* path-query *variant* purpose detail object pro…" at bounding box center [227, 310] width 298 height 455
type textarea "path */account*"
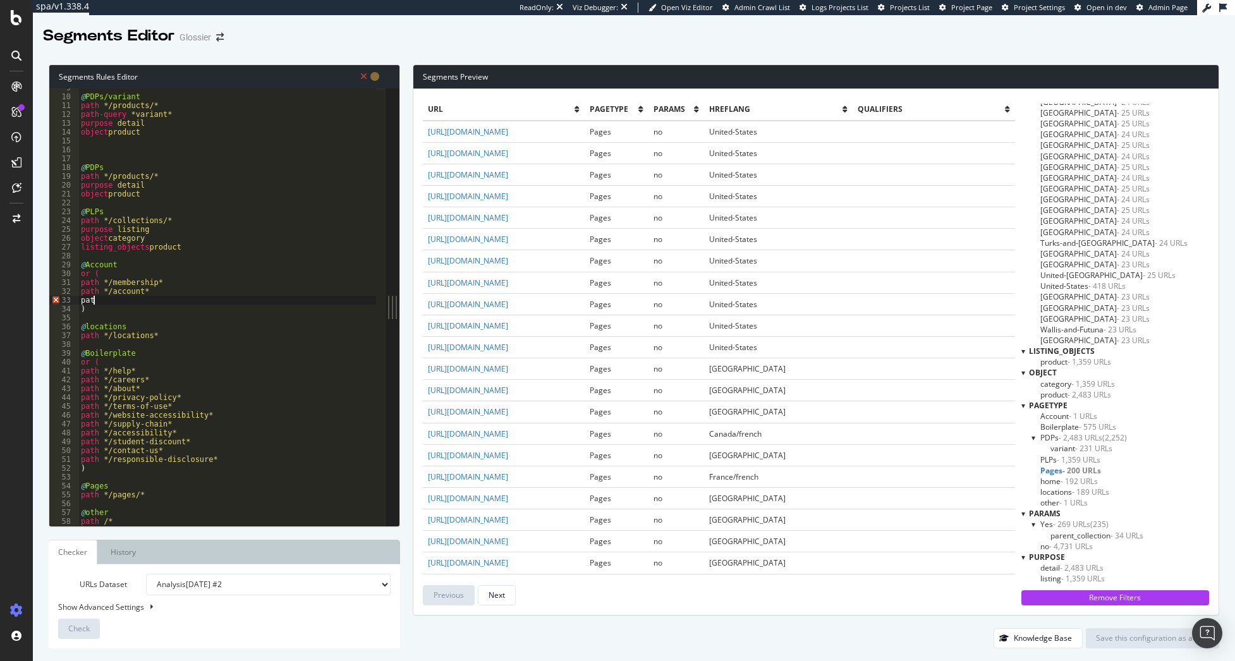
scroll to position [0, 0]
type textarea "p"
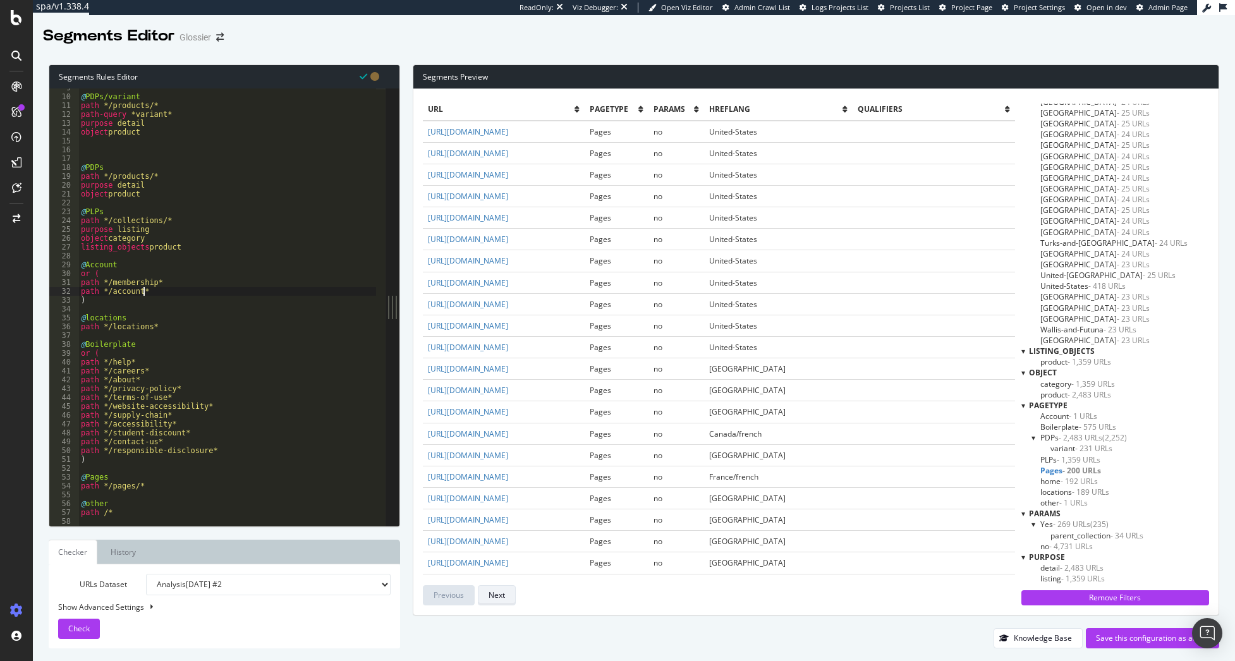
type textarea "path */account*"
click at [500, 600] on div "Next" at bounding box center [497, 595] width 16 height 11
click at [444, 598] on div "Previous" at bounding box center [449, 595] width 30 height 11
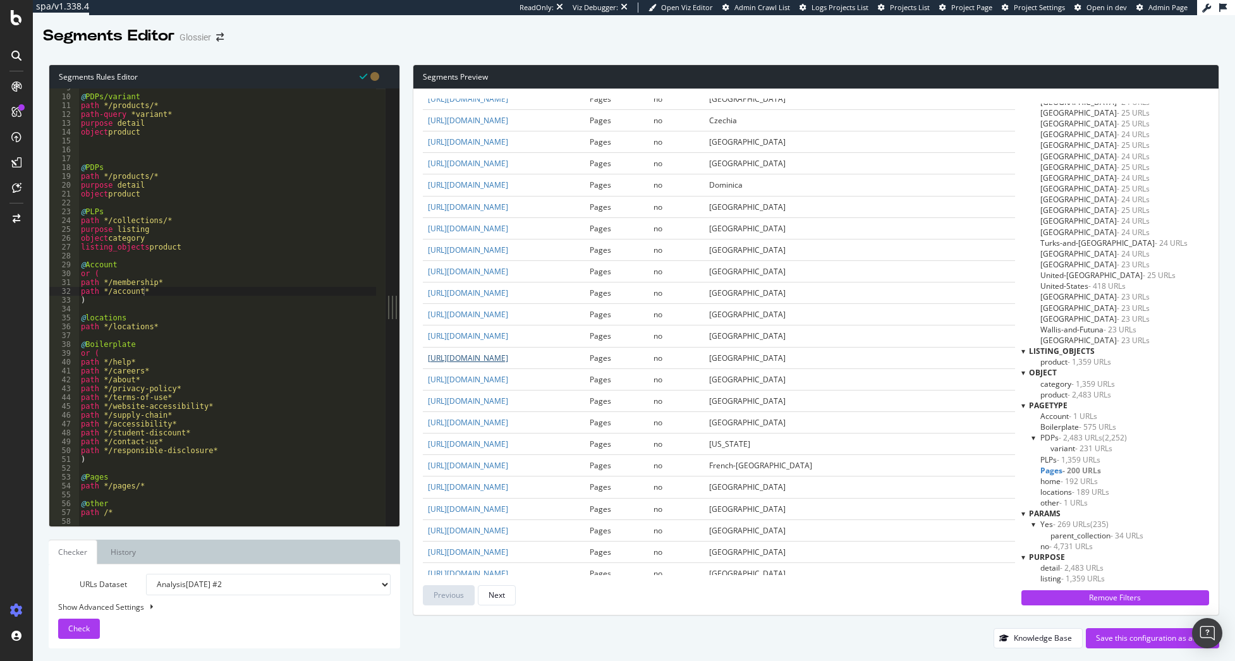
scroll to position [1716, 0]
click at [1114, 640] on div "Save this configuration as active" at bounding box center [1152, 638] width 113 height 11
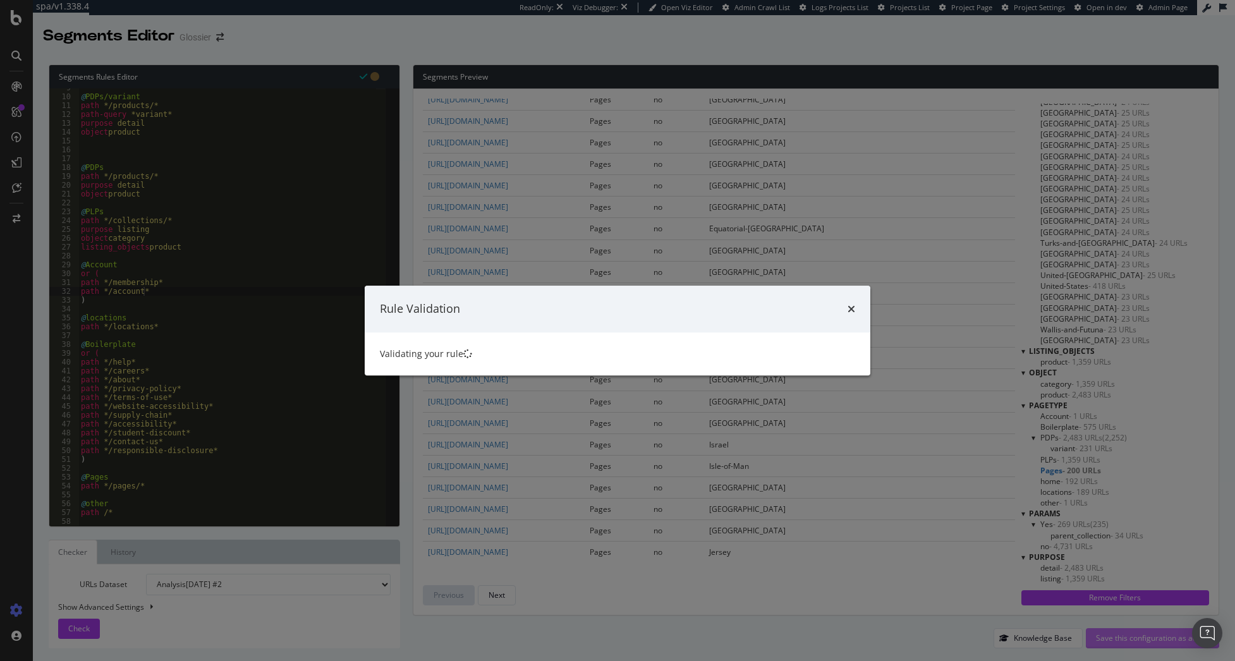
scroll to position [0, 0]
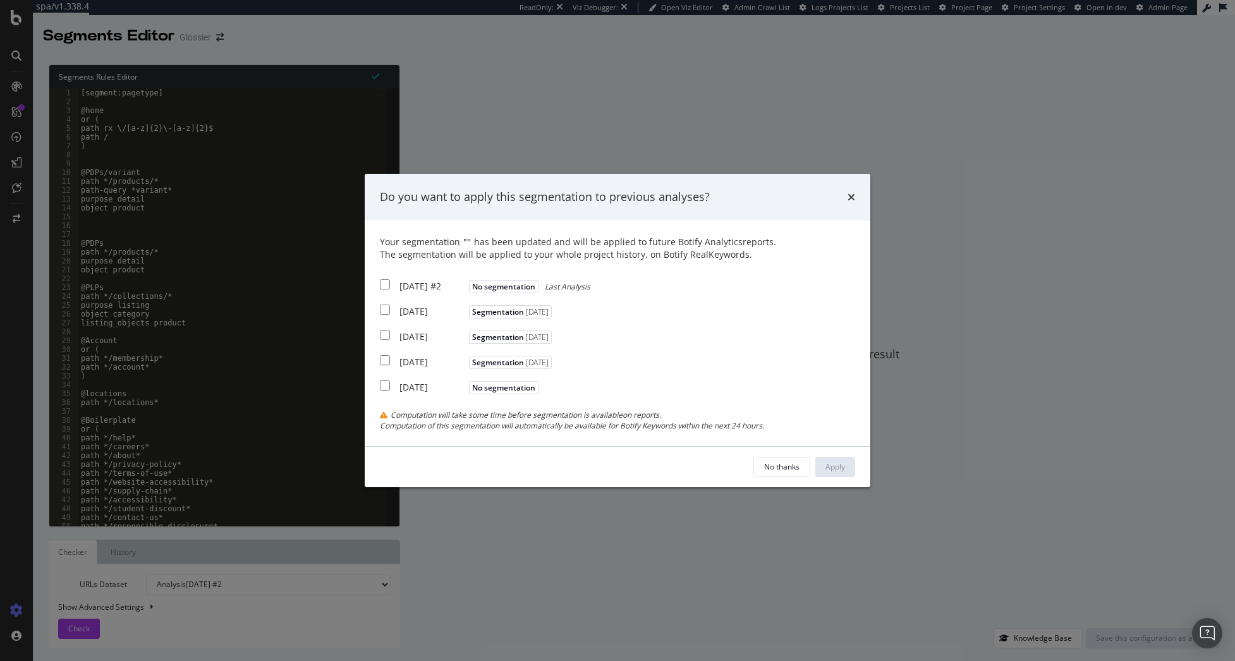
click at [422, 280] on div "[DATE] #2" at bounding box center [433, 286] width 66 height 13
checkbox input "true"
click at [421, 309] on div "2025 Sep. 30th Segmentation 2025-10-07" at bounding box center [467, 310] width 175 height 16
checkbox input "true"
click at [421, 343] on div "2025 Sep. 26th" at bounding box center [433, 337] width 66 height 13
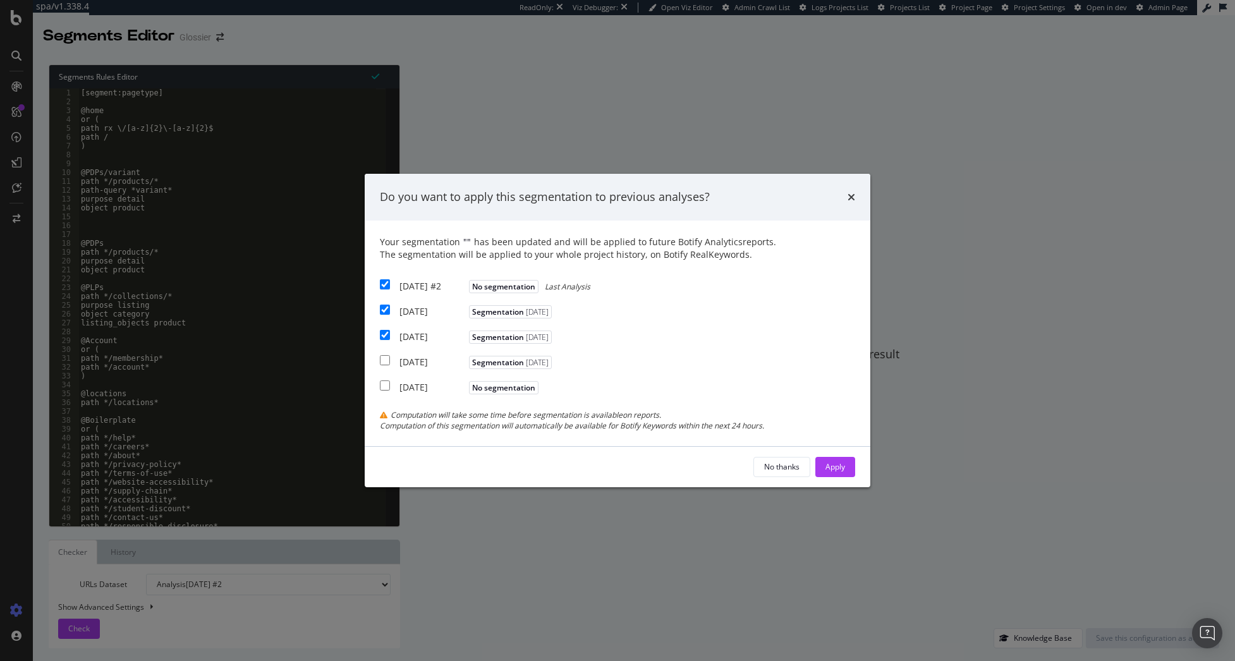
checkbox input "true"
click at [835, 470] on div "Apply" at bounding box center [836, 467] width 20 height 11
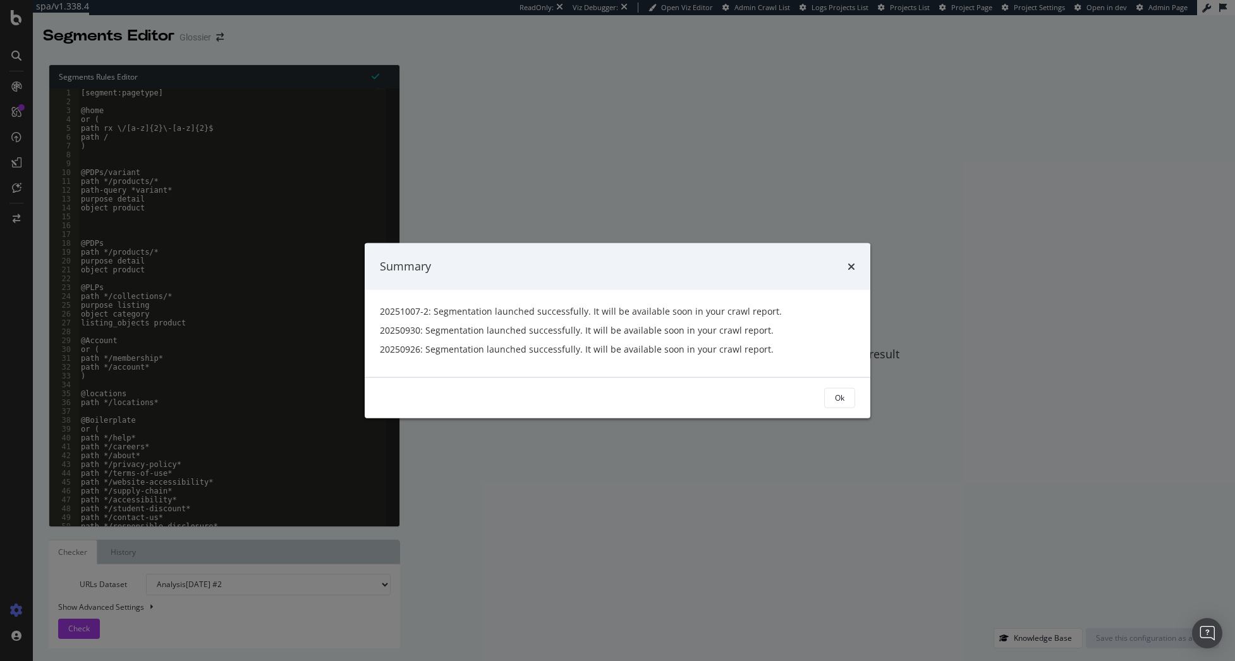
drag, startPoint x: 840, startPoint y: 398, endPoint x: 637, endPoint y: 161, distance: 312.1
click at [840, 396] on div "Ok" at bounding box center [839, 398] width 9 height 11
